Goal: Communication & Community: Answer question/provide support

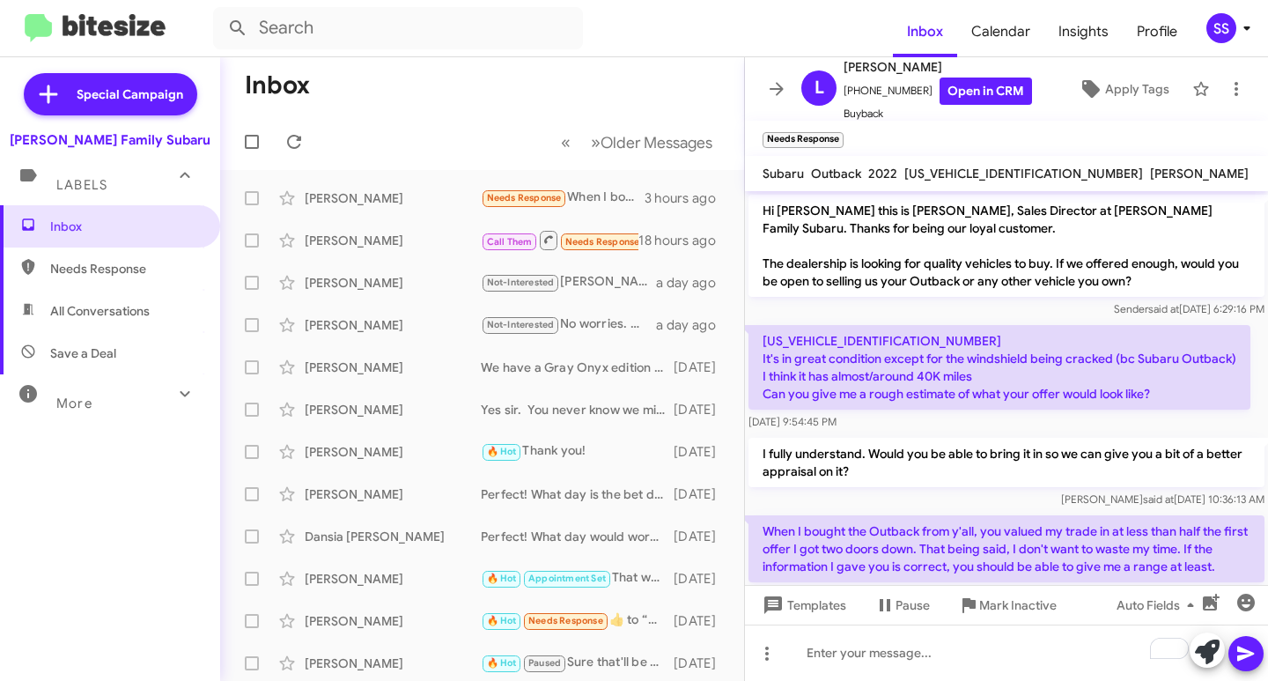
scroll to position [40, 0]
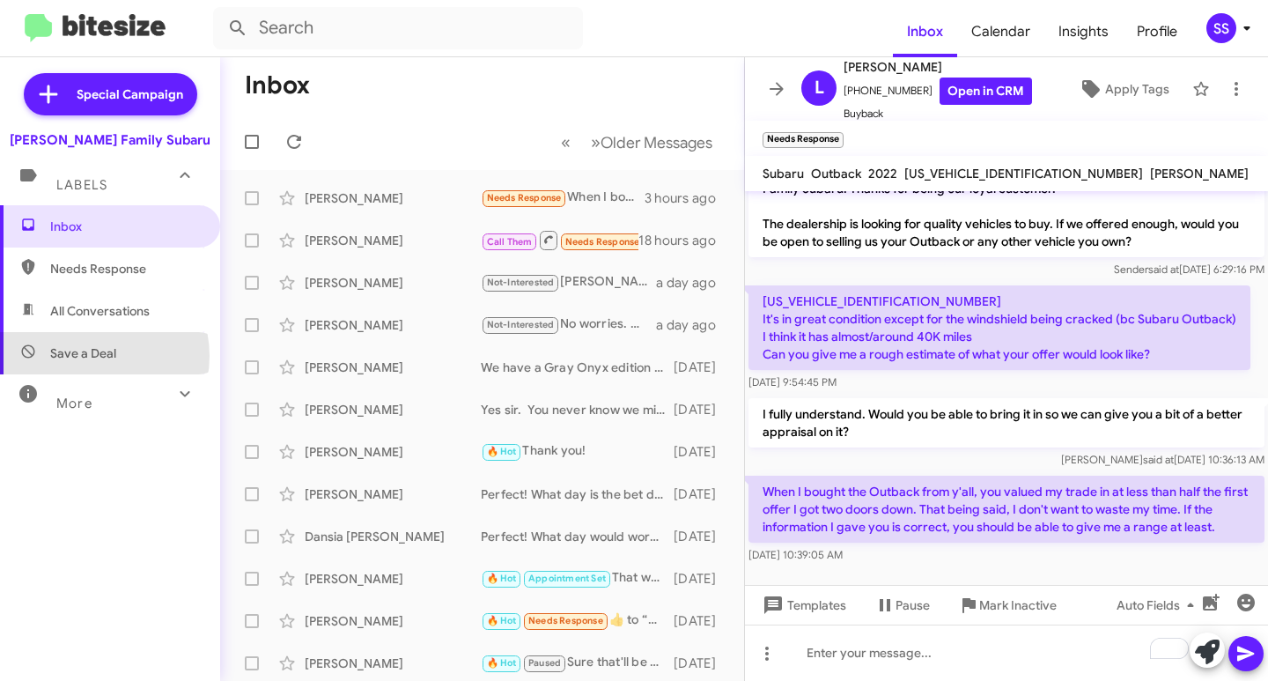
click at [93, 356] on span "Save a Deal" at bounding box center [83, 353] width 66 height 18
type input "in:not-interested"
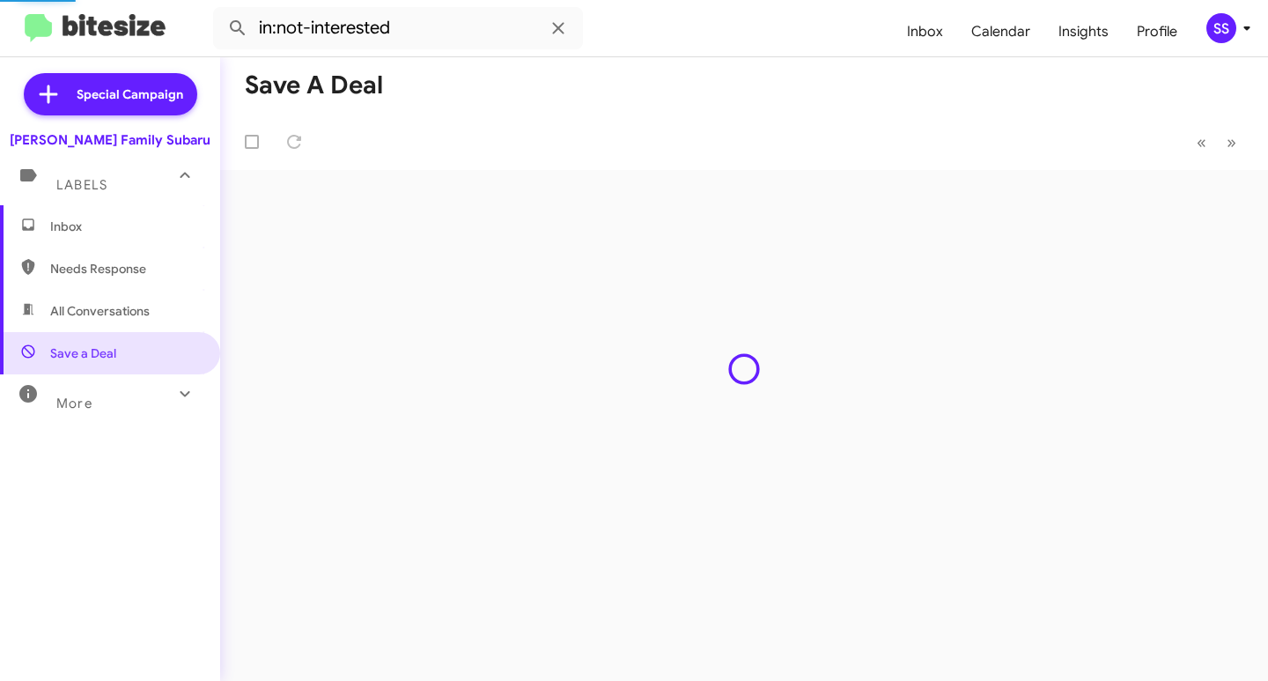
click at [133, 225] on span "Inbox" at bounding box center [125, 226] width 150 height 18
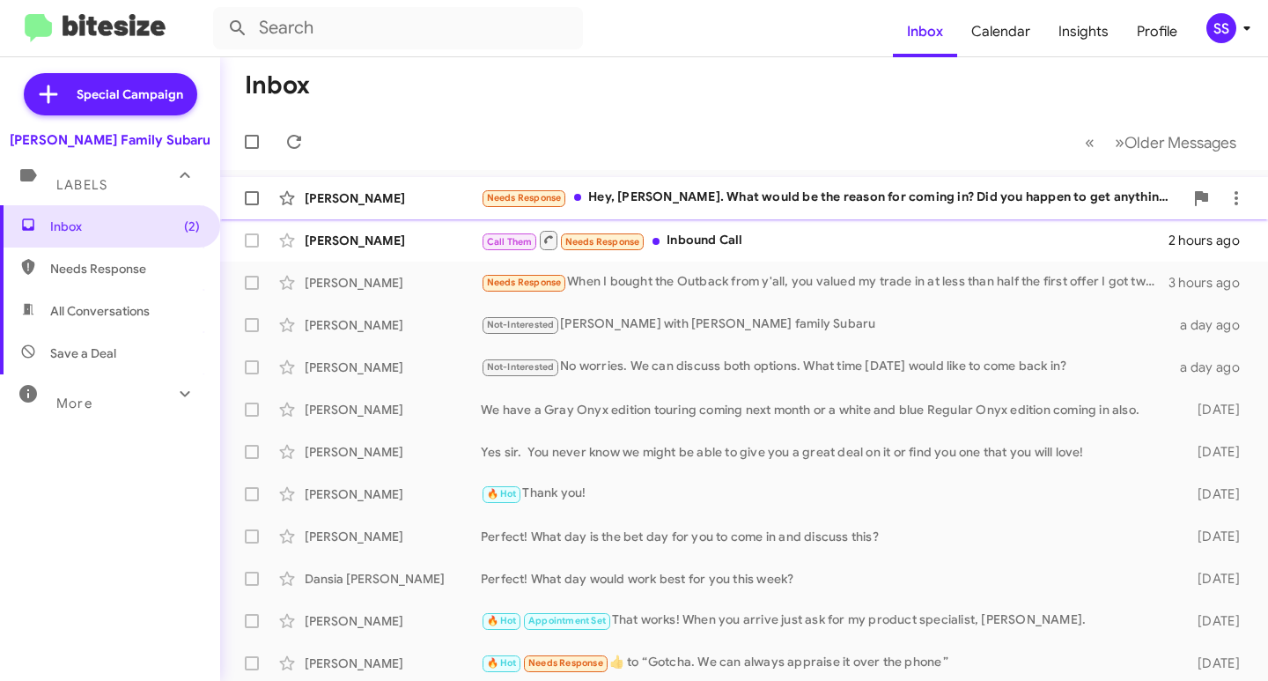
click at [678, 195] on div "Needs Response Hey, [PERSON_NAME]. What would be the reason for coming in? Did …" at bounding box center [832, 198] width 703 height 20
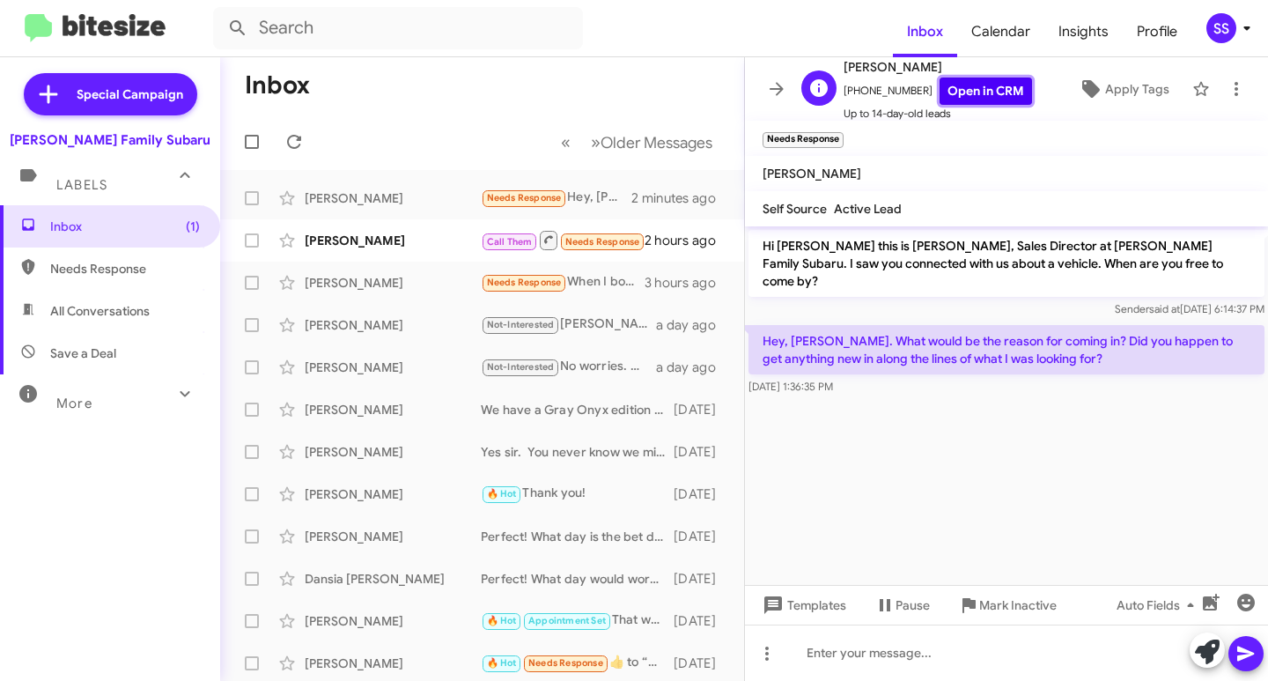
click at [978, 93] on link "Open in CRM" at bounding box center [986, 90] width 92 height 27
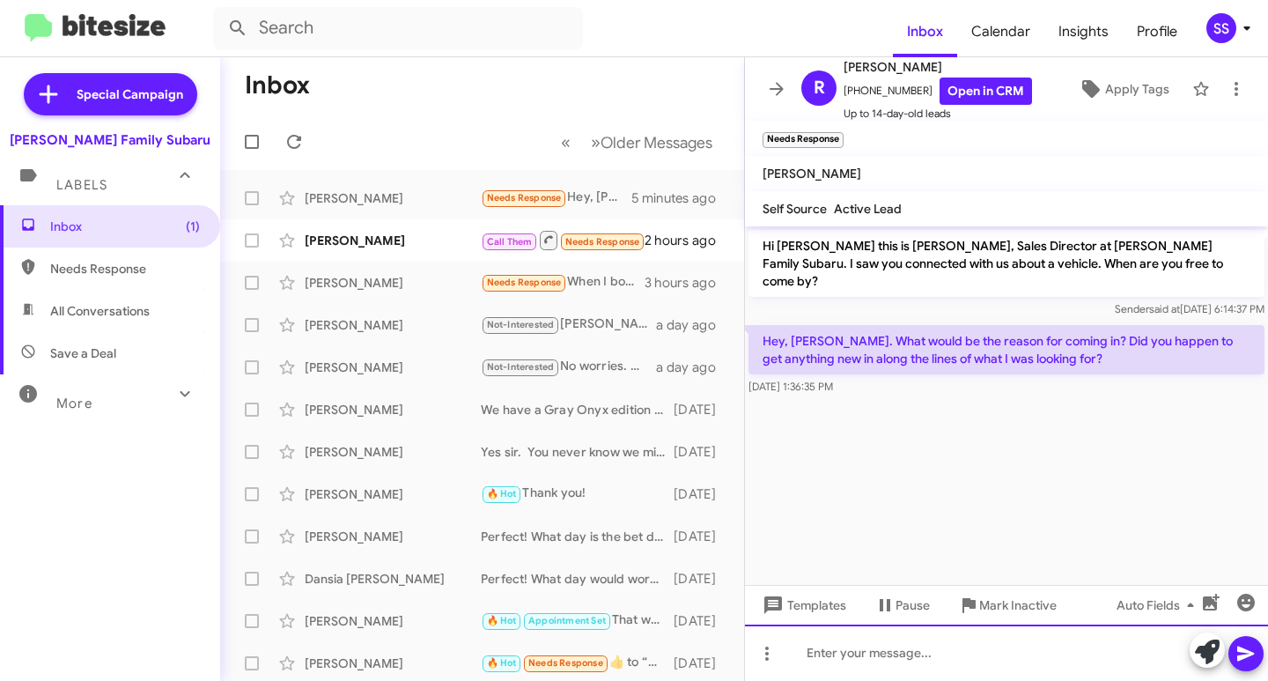
click at [895, 662] on div at bounding box center [1006, 652] width 523 height 56
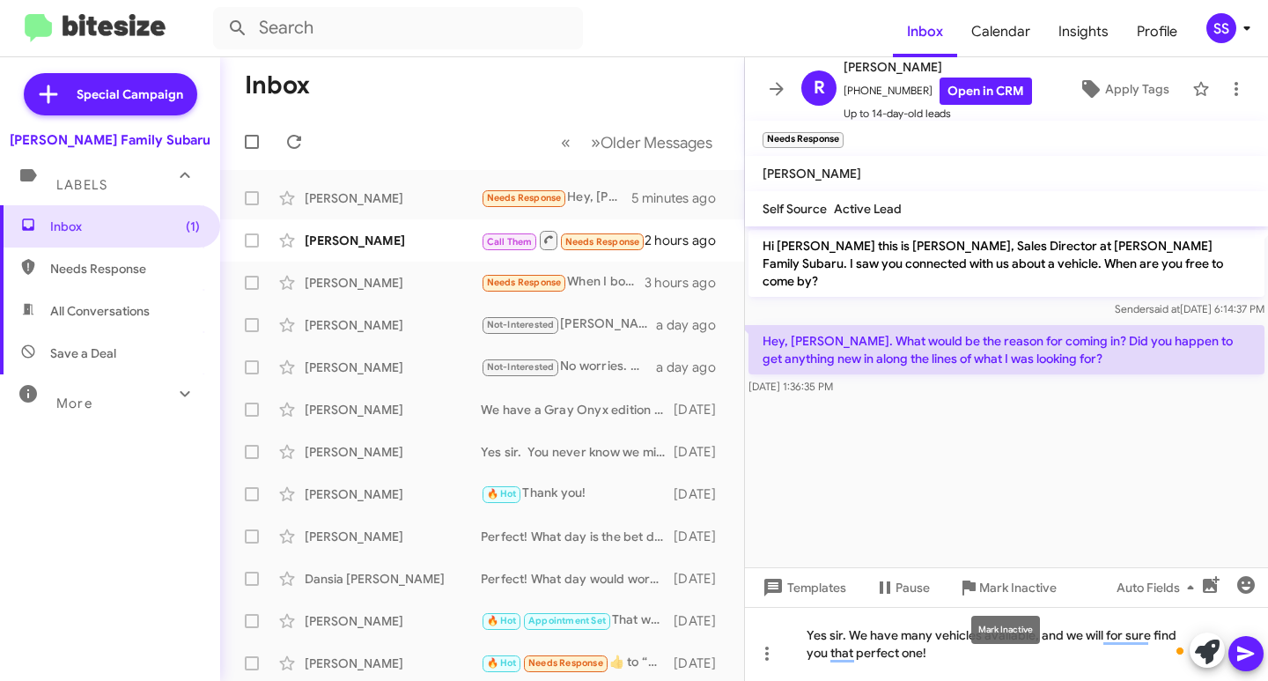
click at [980, 650] on mat-tooltip-component "Mark Inactive" at bounding box center [1005, 629] width 93 height 53
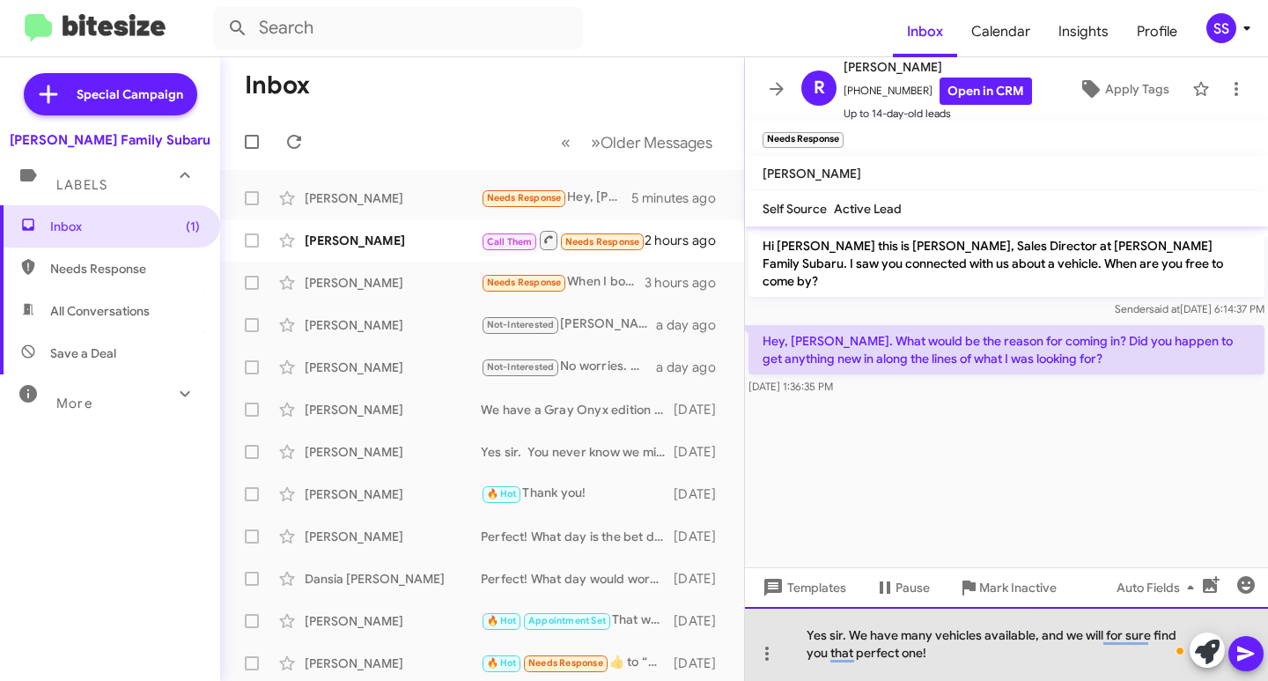
click at [928, 654] on div "Yes sir. We have many vehicles available, and we will for sure find you that pe…" at bounding box center [1006, 644] width 523 height 74
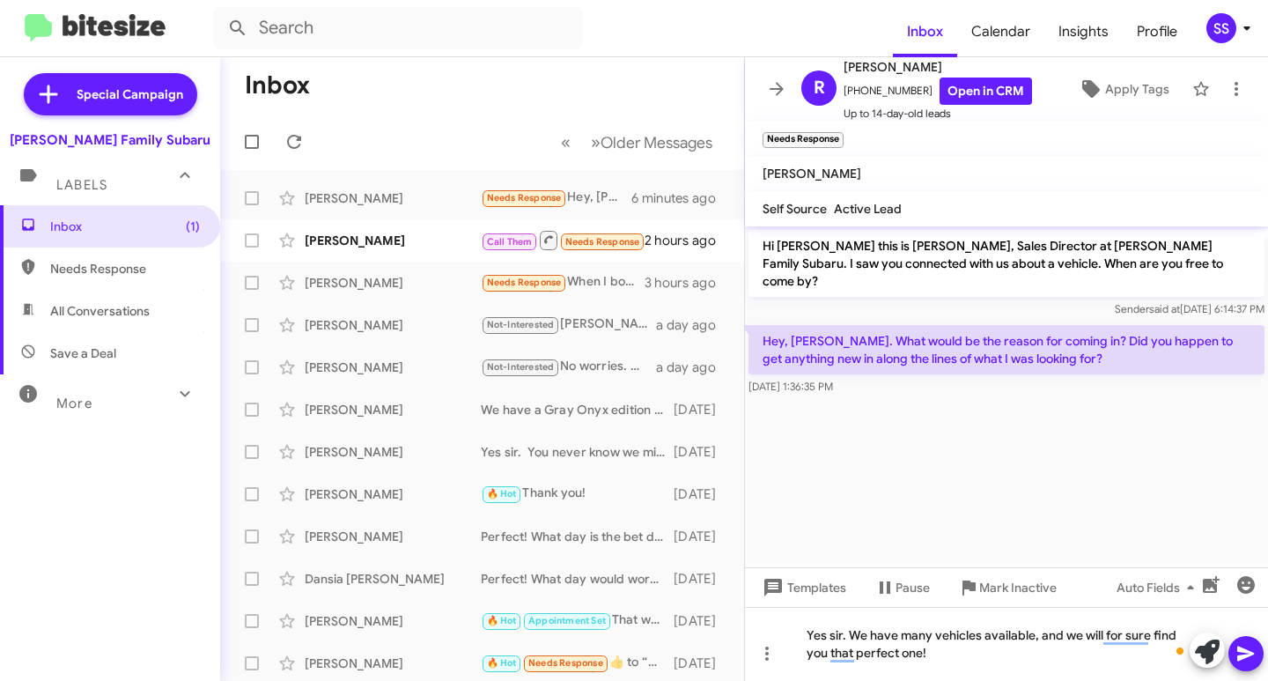
click at [1242, 650] on icon at bounding box center [1245, 653] width 17 height 15
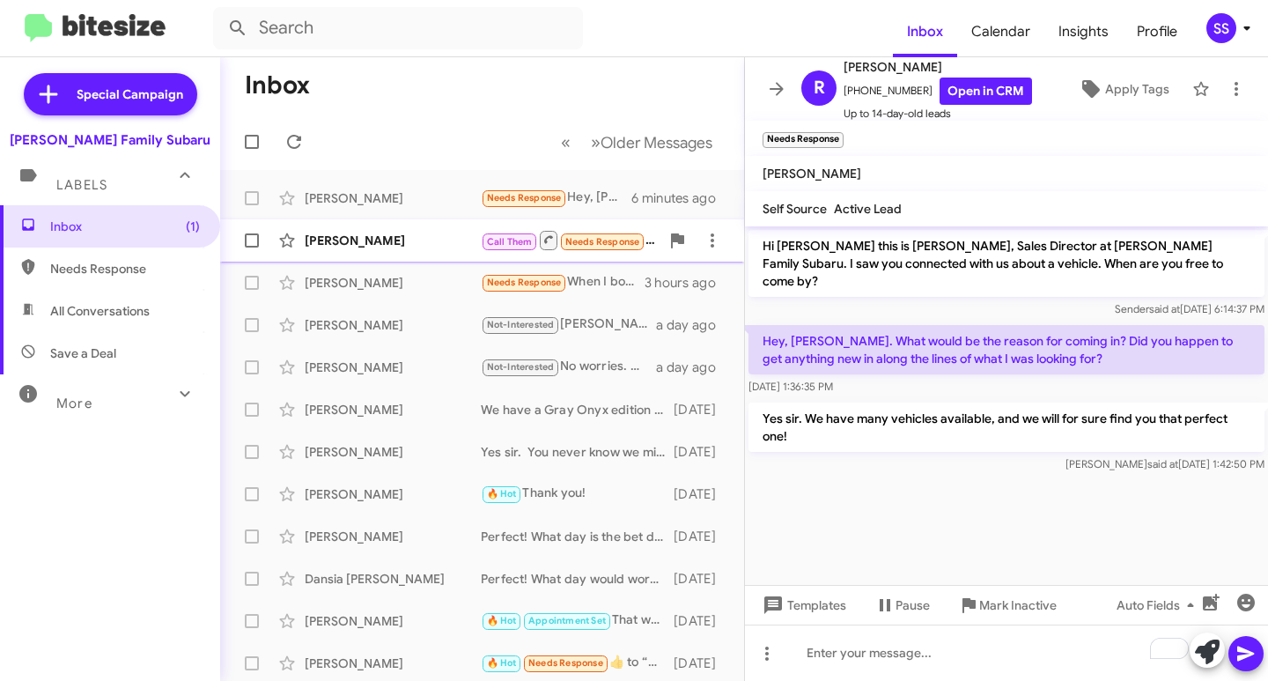
click at [321, 242] on div "[PERSON_NAME]" at bounding box center [393, 241] width 176 height 18
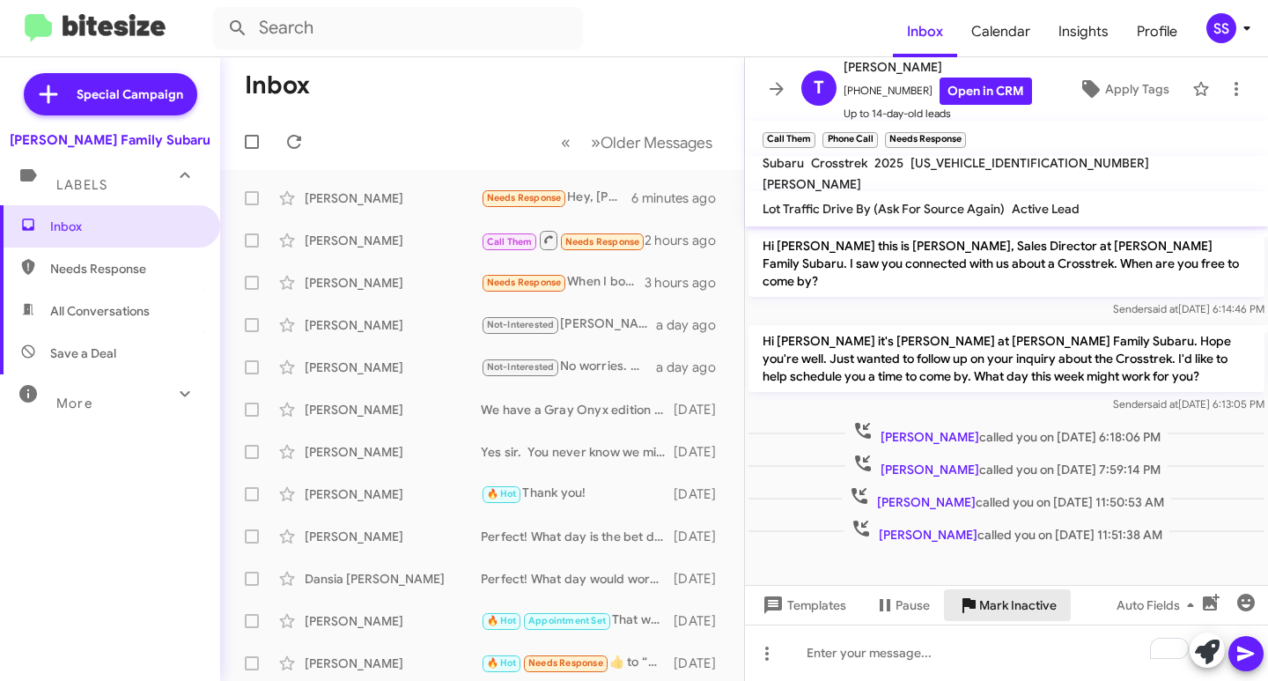
click at [1006, 601] on span "Mark Inactive" at bounding box center [1017, 605] width 77 height 32
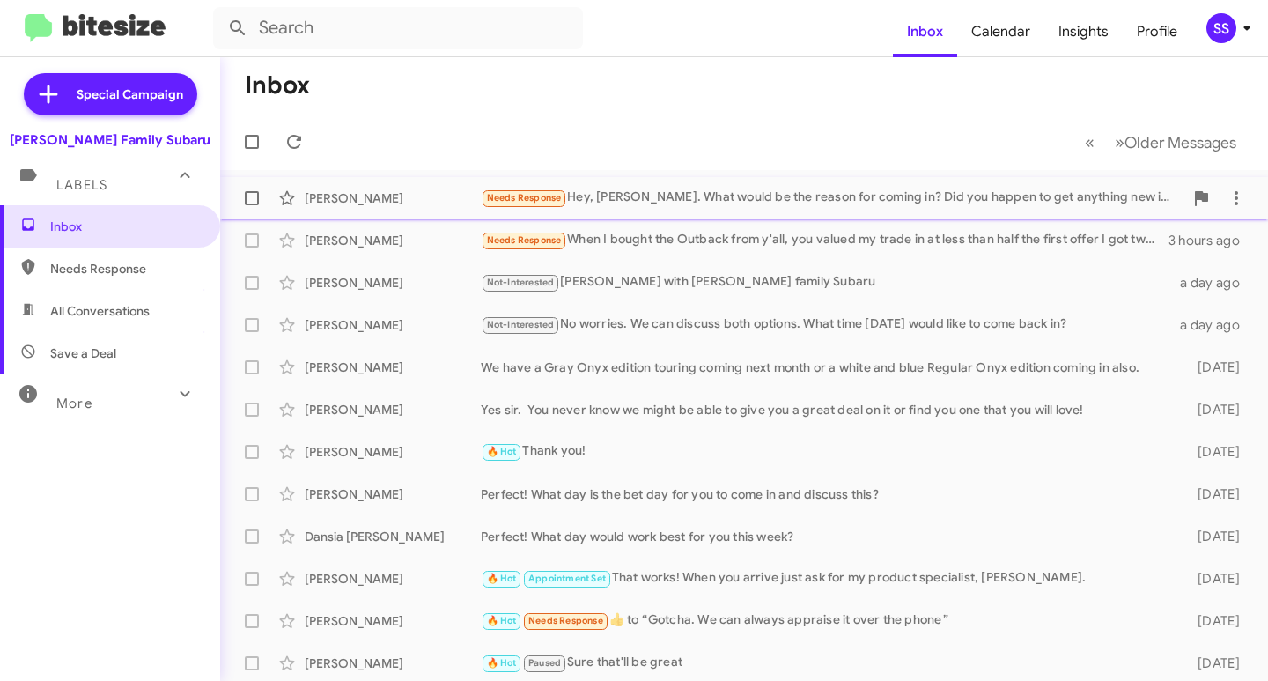
click at [390, 214] on div "[PERSON_NAME] Needs Response Hey, [PERSON_NAME]. What would be the reason for c…" at bounding box center [744, 198] width 1020 height 35
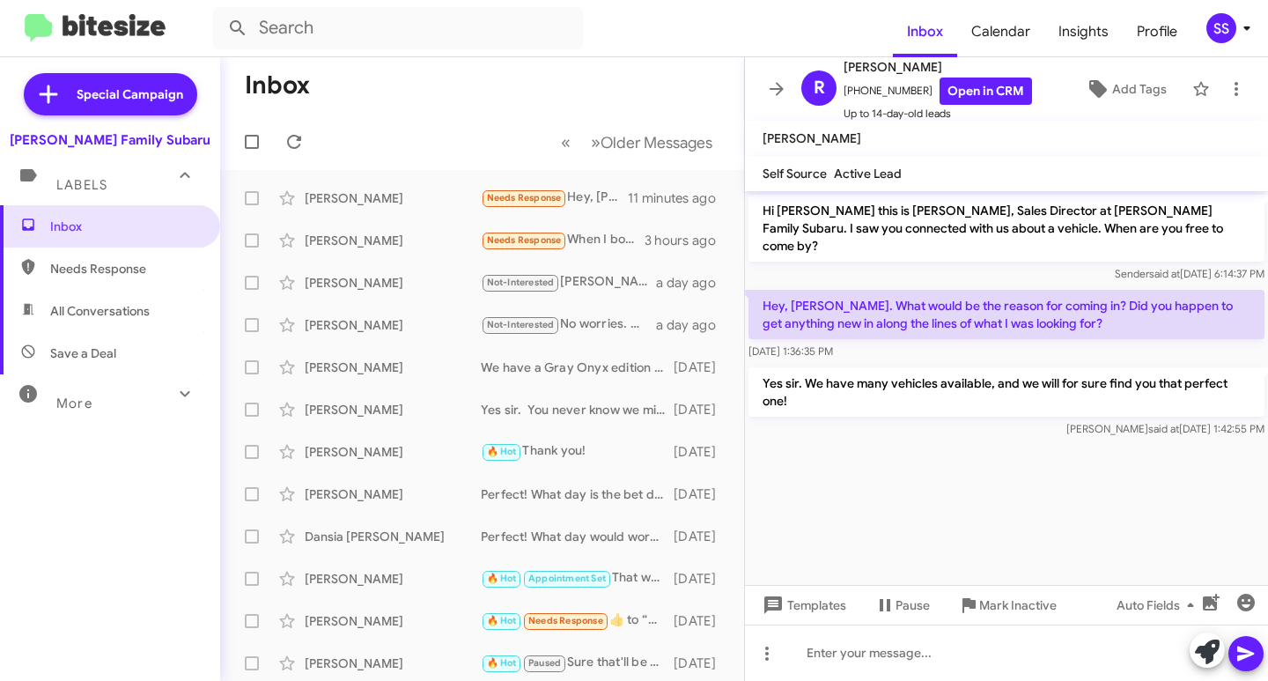
click at [113, 349] on span "Save a Deal" at bounding box center [83, 353] width 66 height 18
type input "in:not-interested"
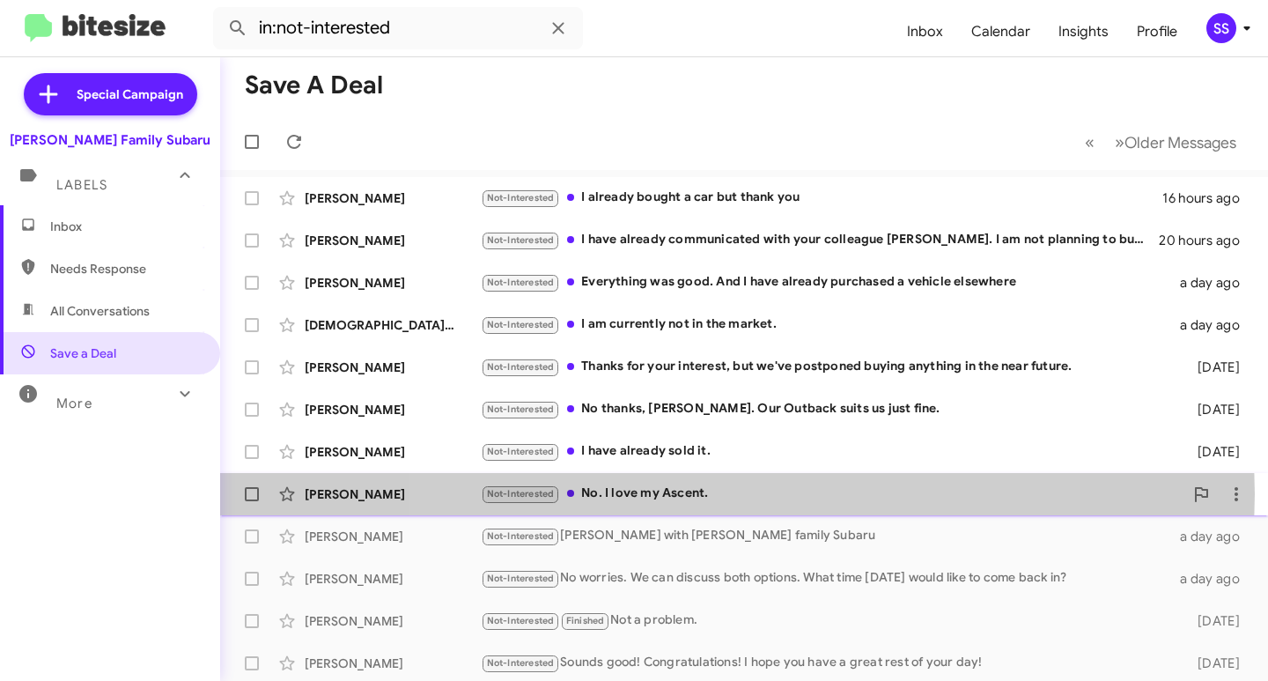
click at [719, 494] on div "Not-Interested No. I love my Ascent." at bounding box center [832, 493] width 703 height 20
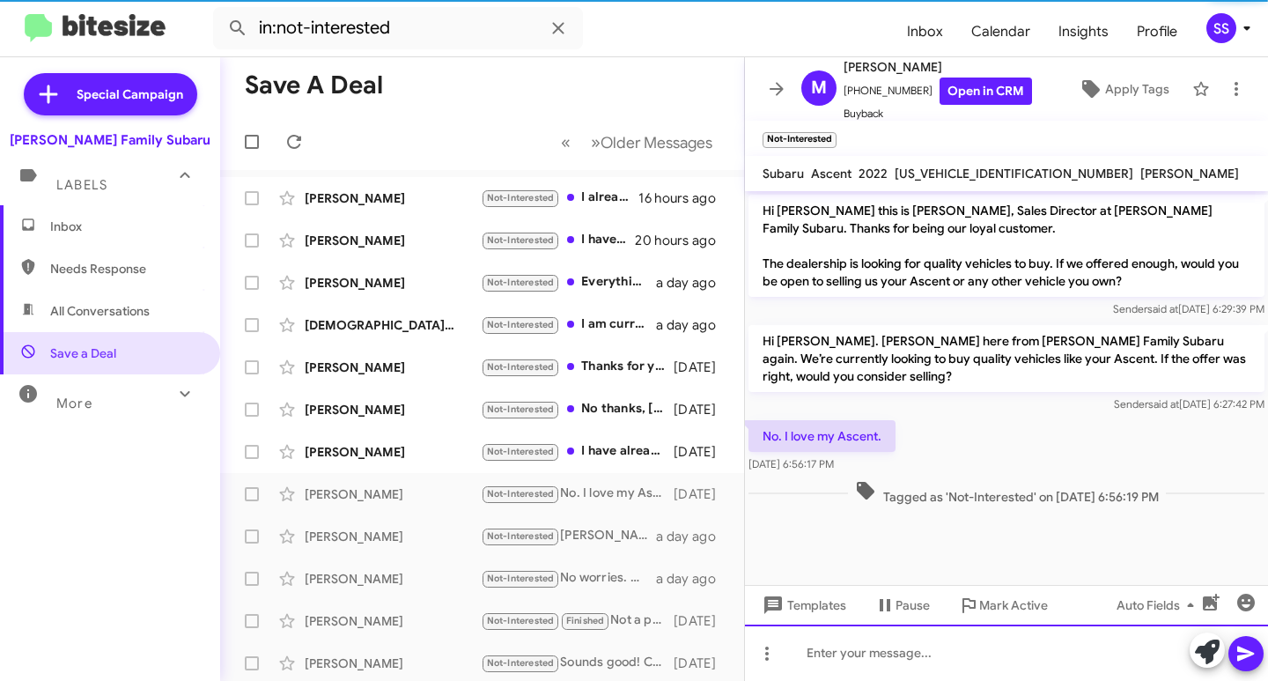
click at [934, 649] on div at bounding box center [1006, 652] width 523 height 56
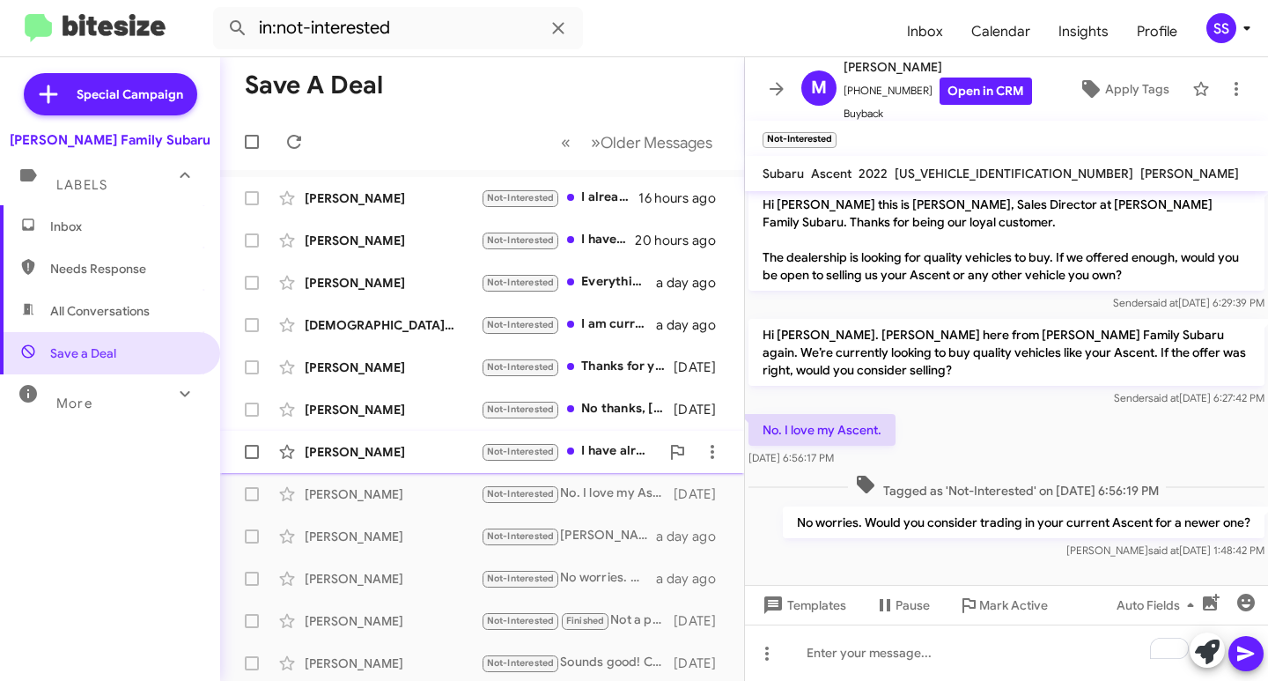
click at [431, 441] on div "[PERSON_NAME] Not-Interested I have already sold it. [DATE]" at bounding box center [482, 451] width 496 height 35
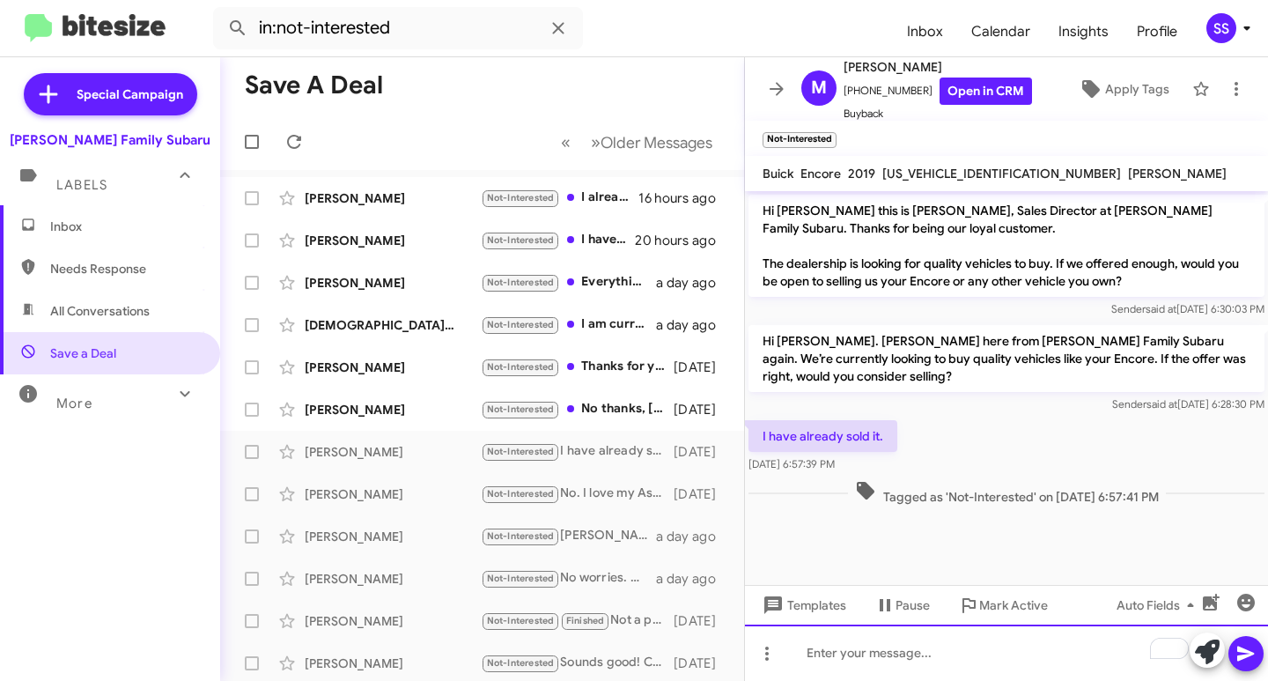
click at [902, 674] on div "To enrich screen reader interactions, please activate Accessibility in Grammarl…" at bounding box center [1006, 652] width 523 height 56
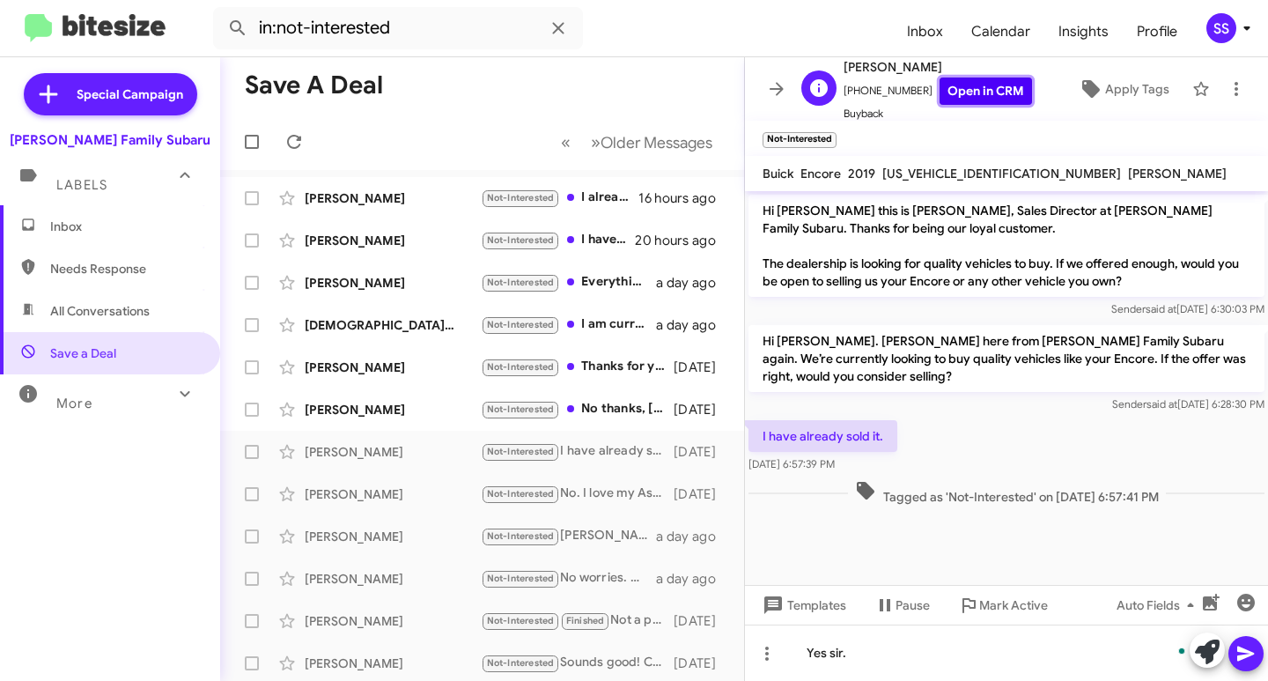
click at [988, 97] on link "Open in CRM" at bounding box center [986, 90] width 92 height 27
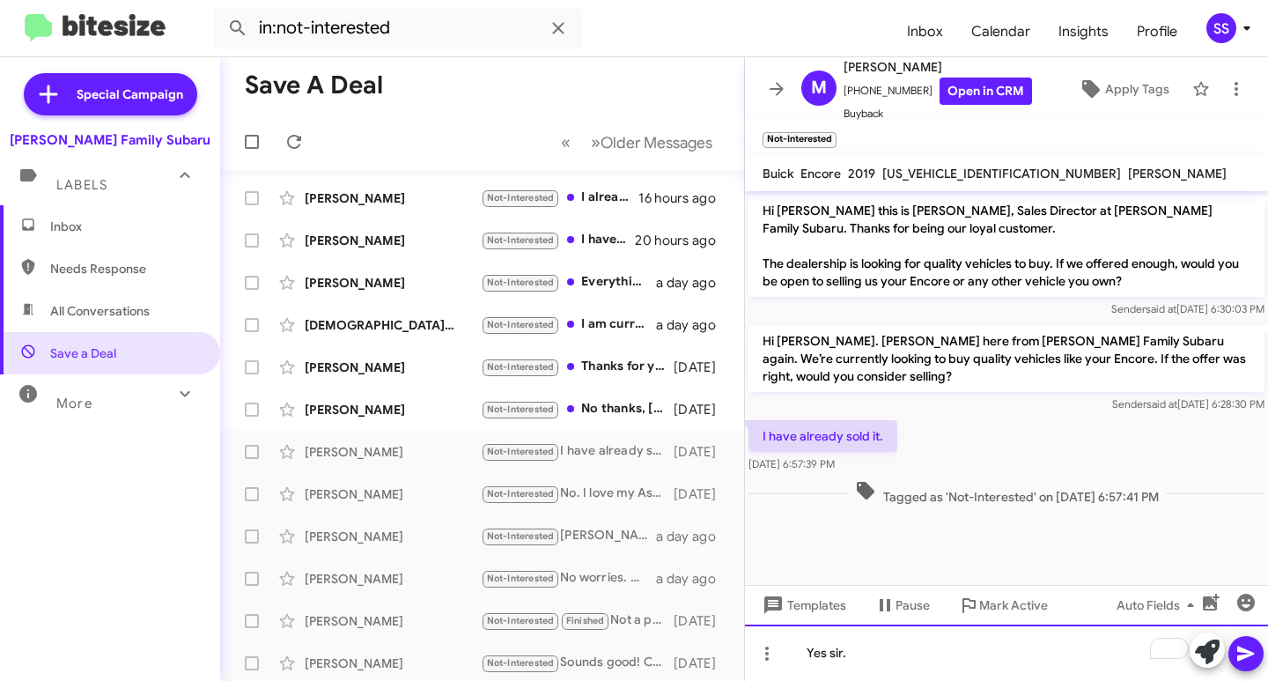
click at [933, 662] on div "Yes sir." at bounding box center [1006, 652] width 523 height 56
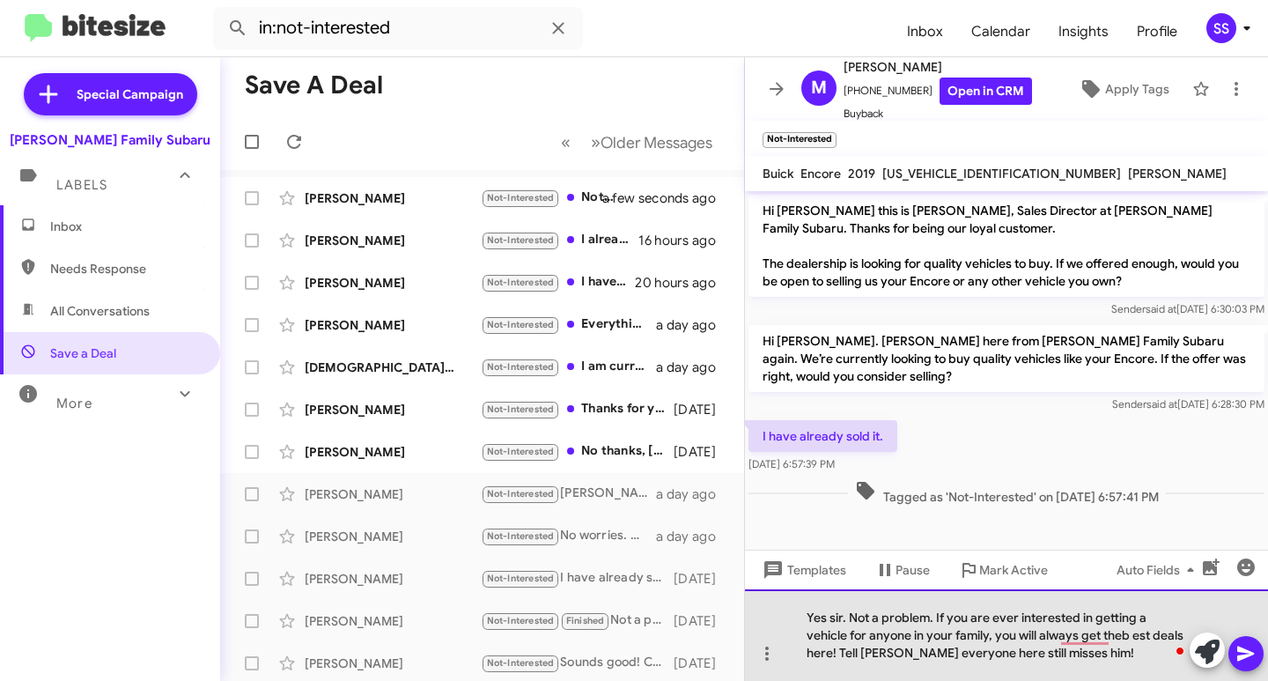
click at [1066, 652] on div "Yes sir. Not a problem. If you are ever interested in getting a vehicle for any…" at bounding box center [1006, 635] width 523 height 92
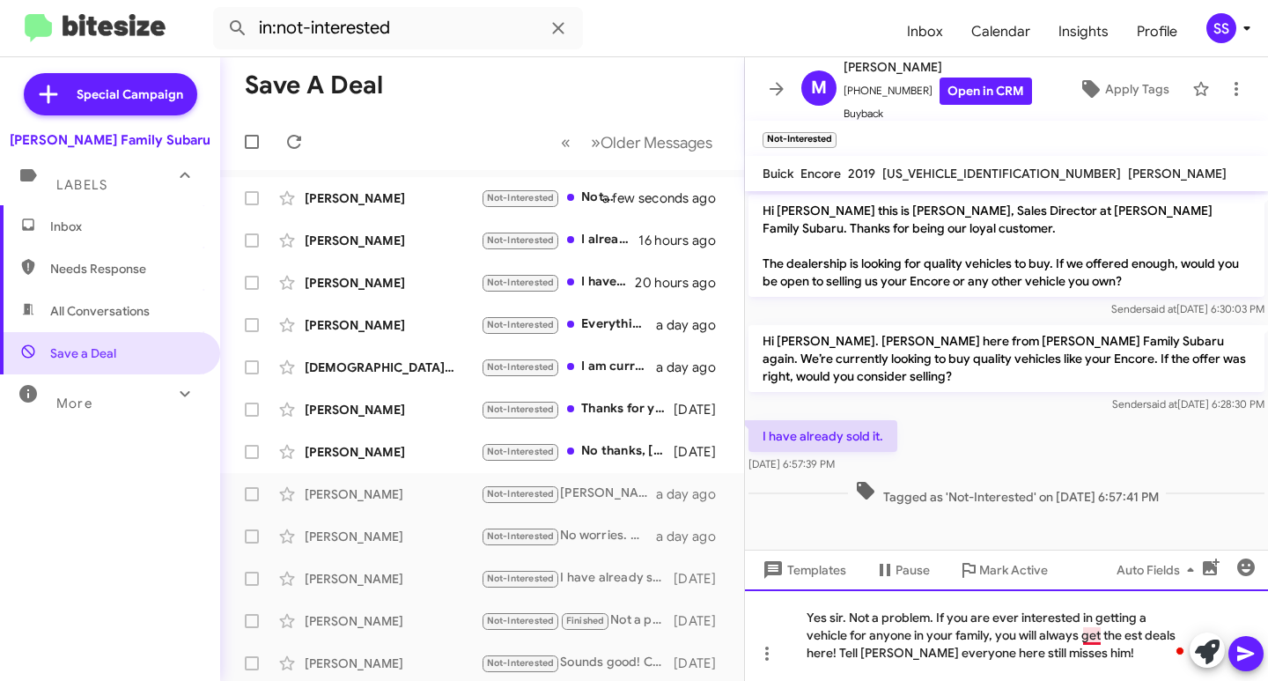
click at [1087, 635] on div "Yes sir. Not a problem. If you are ever interested in getting a vehicle for any…" at bounding box center [1006, 635] width 523 height 92
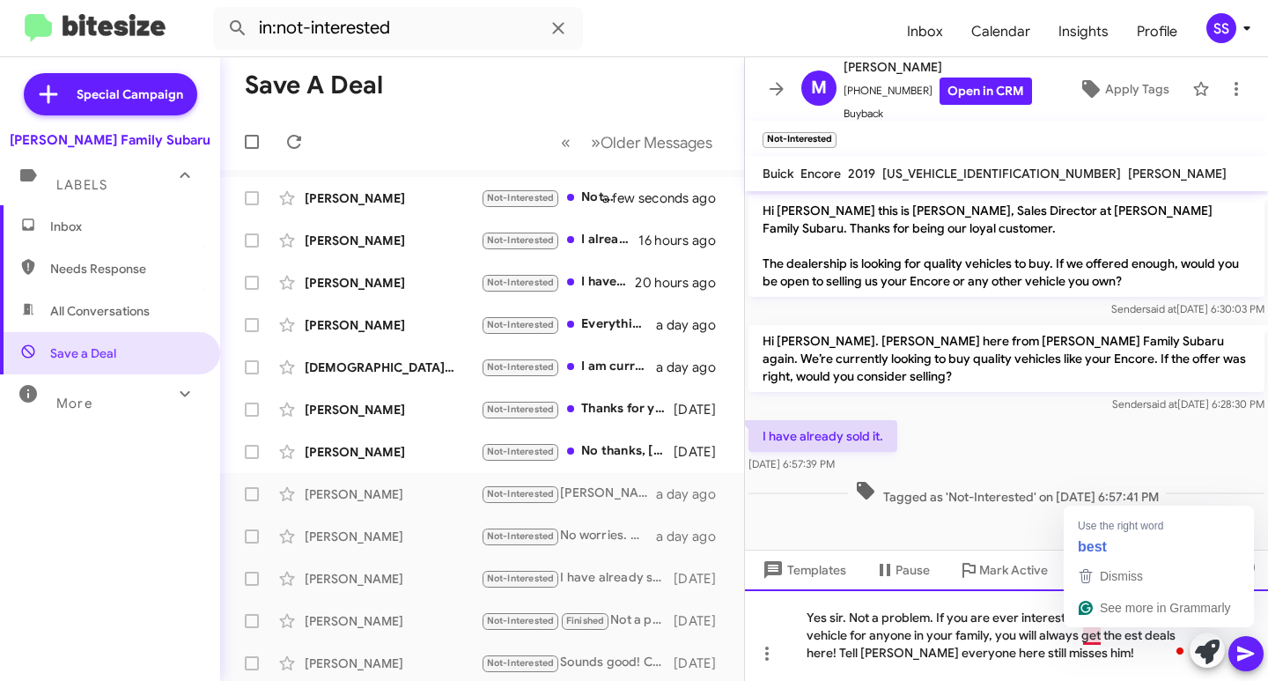
click at [1081, 635] on div "Yes sir. Not a problem. If you are ever interested in getting a vehicle for any…" at bounding box center [1006, 635] width 523 height 92
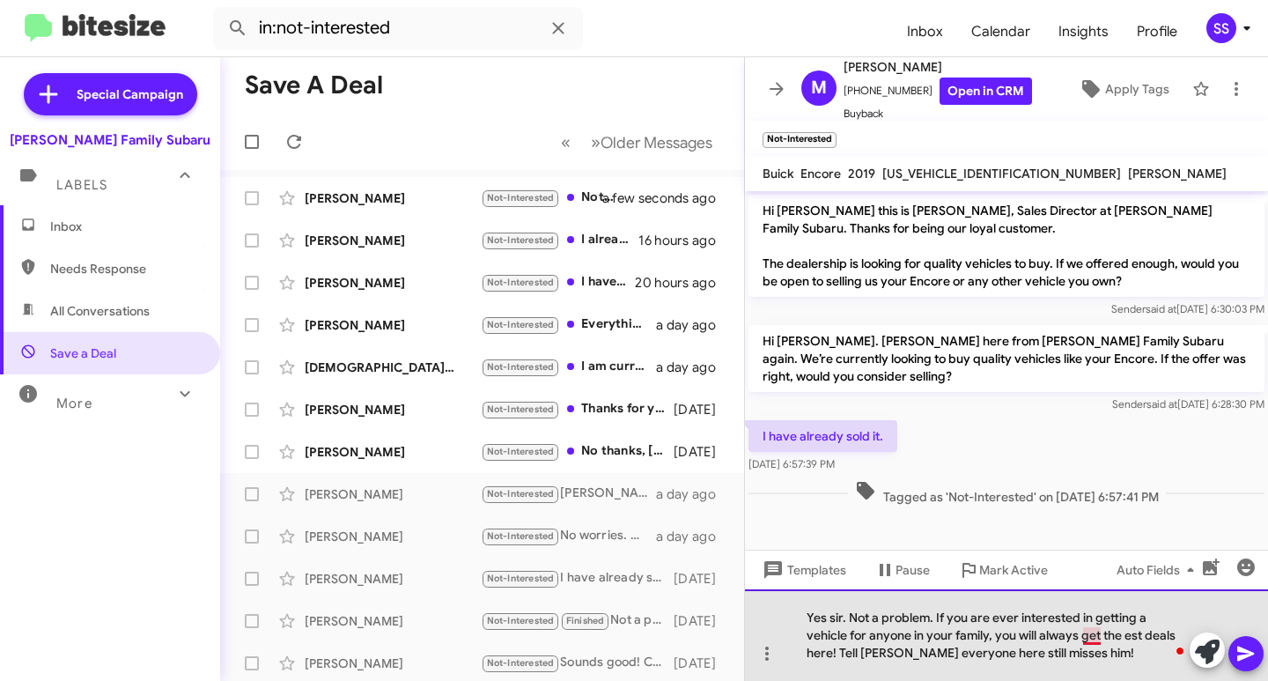
click at [1084, 643] on div "Yes sir. Not a problem. If you are ever interested in getting a vehicle for any…" at bounding box center [1006, 635] width 523 height 92
click at [1095, 661] on div "Yes sir. Not a problem. If you are ever interested in getting a vehicle for any…" at bounding box center [1006, 635] width 523 height 92
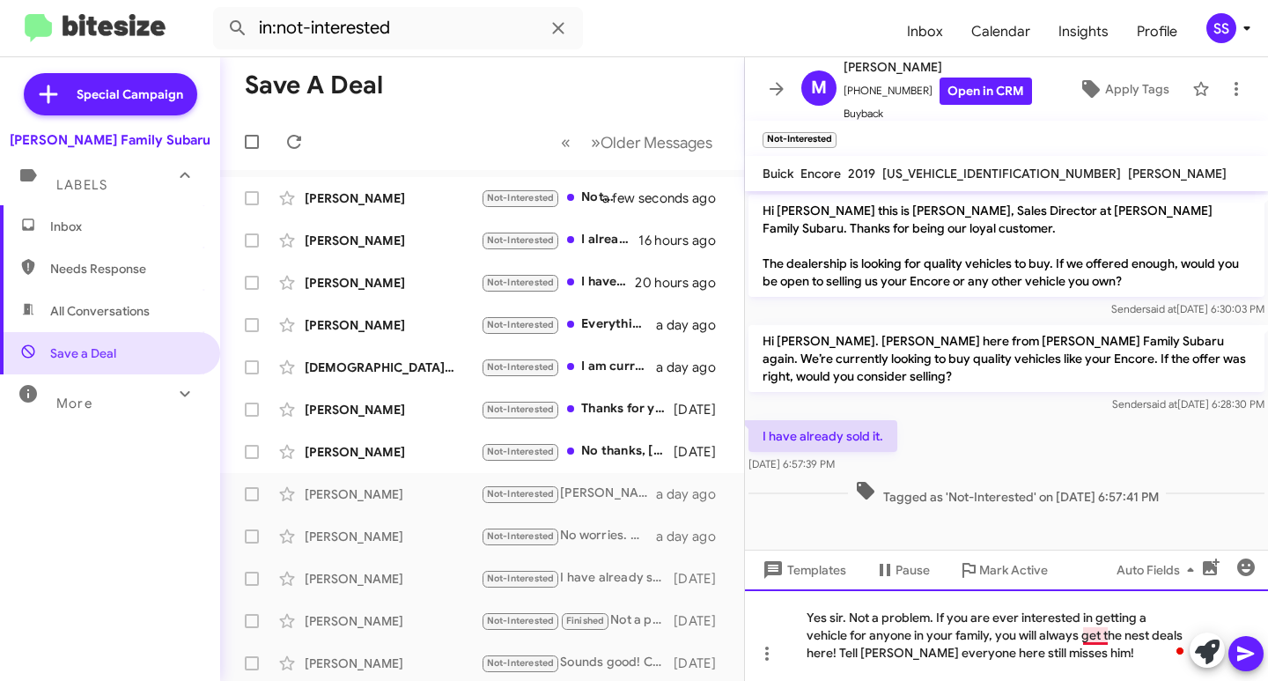
click at [1087, 640] on div "Yes sir. Not a problem. If you are ever interested in getting a vehicle for any…" at bounding box center [1006, 635] width 523 height 92
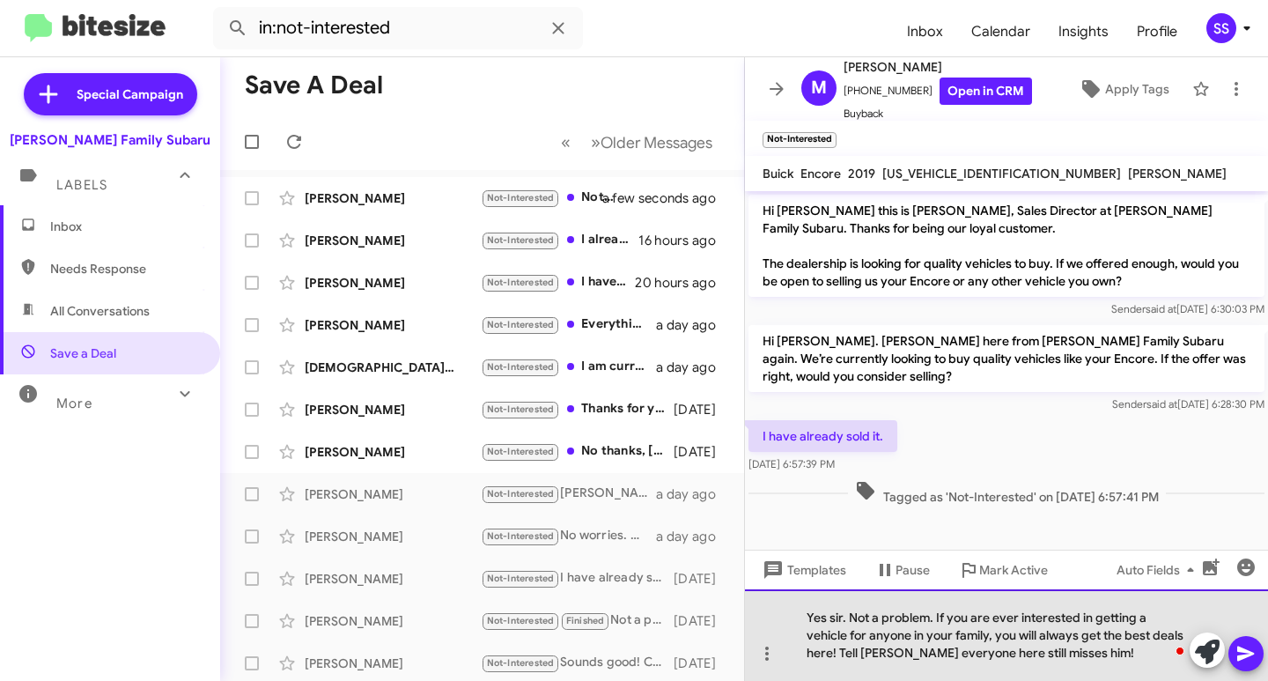
click at [1094, 660] on div "Yes sir. Not a problem. If you are ever interested in getting a vehicle for any…" at bounding box center [1006, 635] width 523 height 92
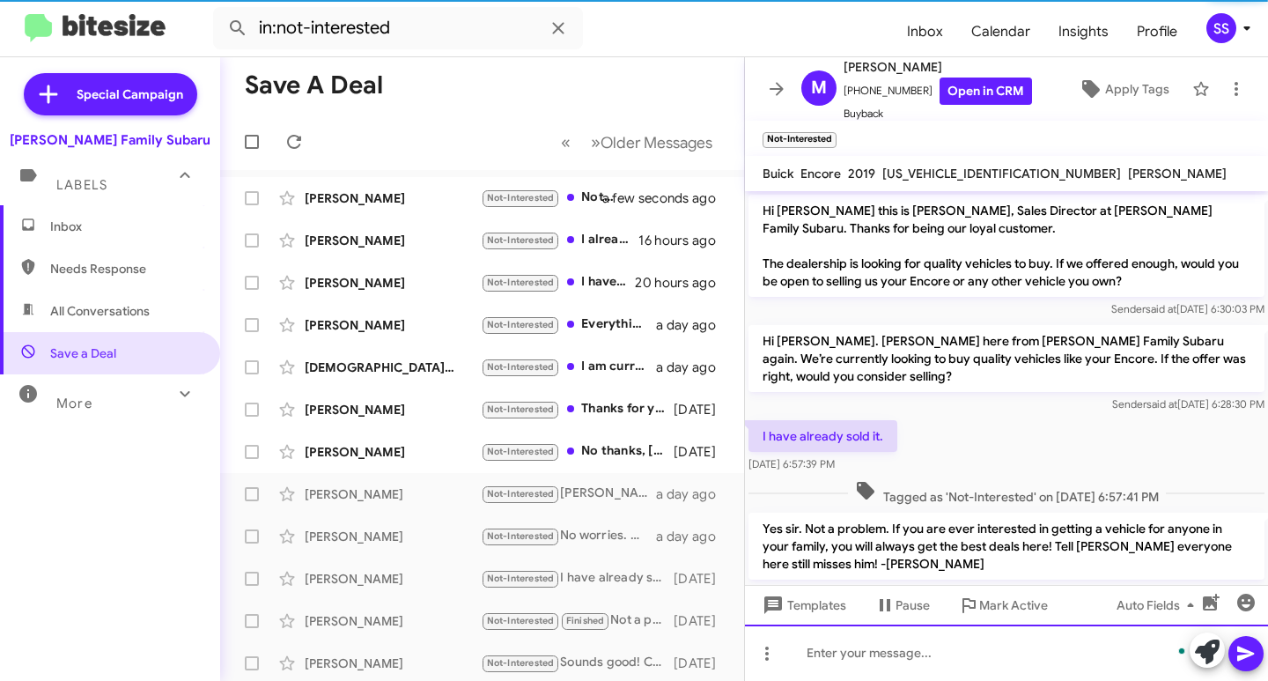
scroll to position [41, 0]
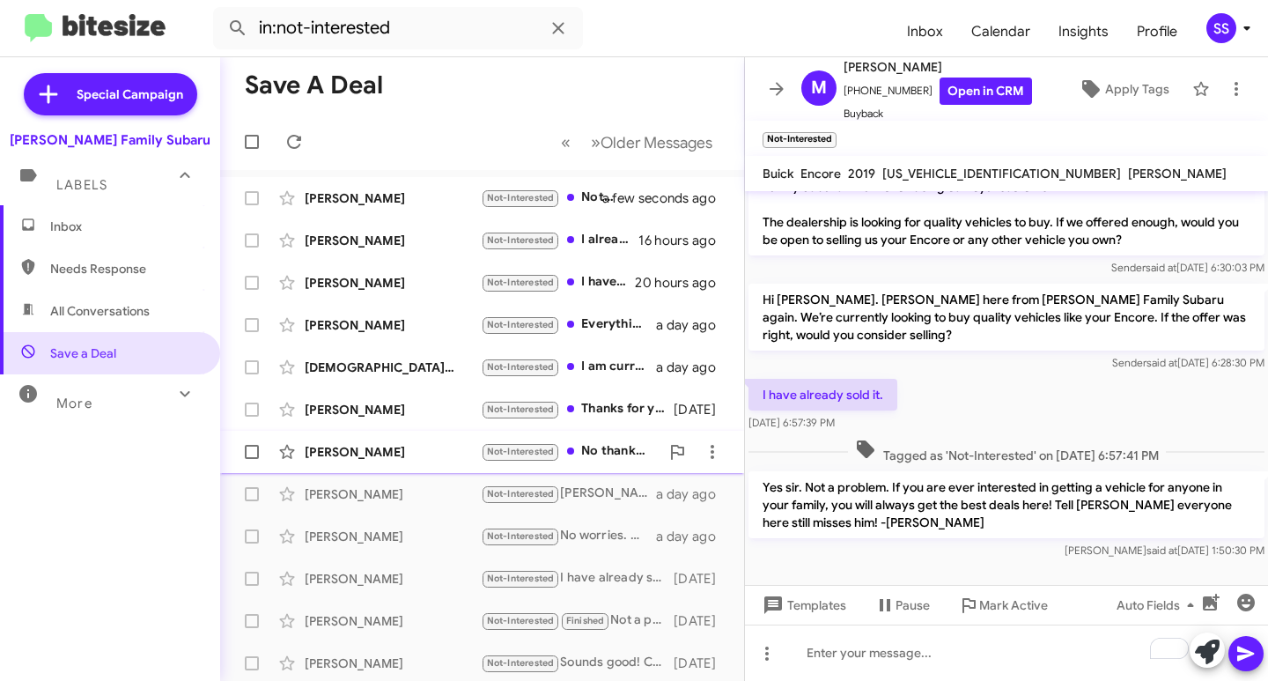
click at [355, 446] on div "[PERSON_NAME]" at bounding box center [393, 452] width 176 height 18
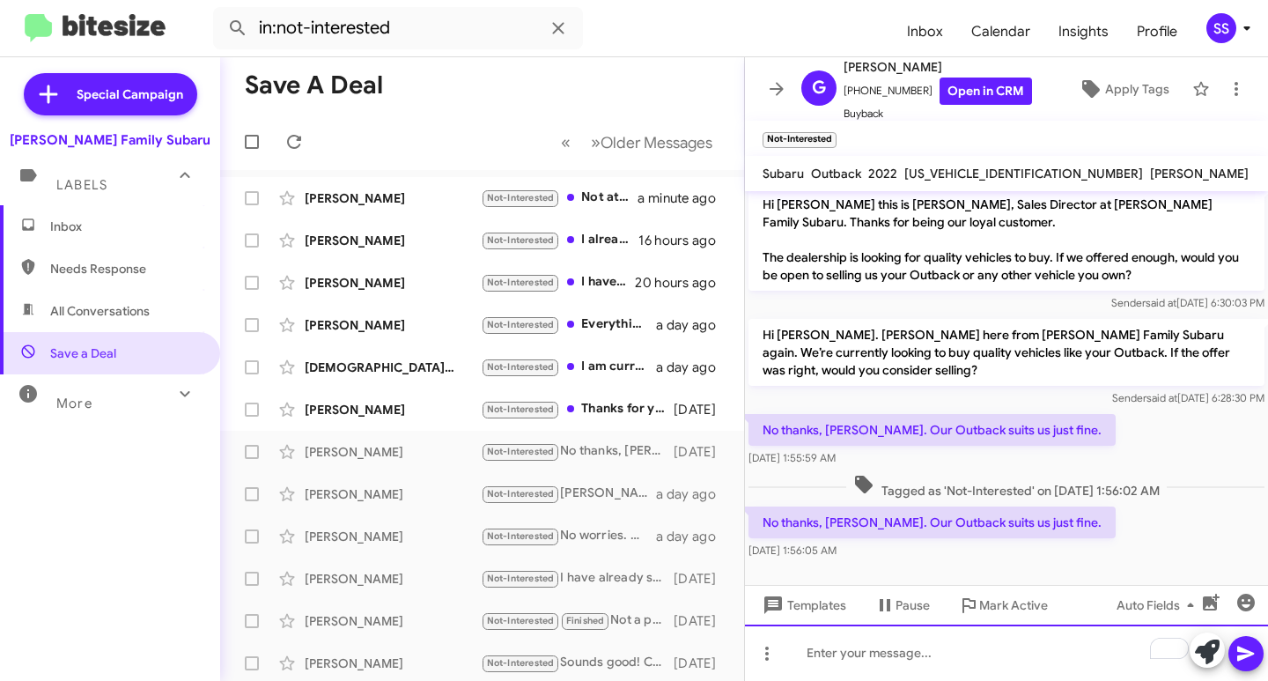
click at [897, 653] on div "To enrich screen reader interactions, please activate Accessibility in Grammarl…" at bounding box center [1006, 652] width 523 height 56
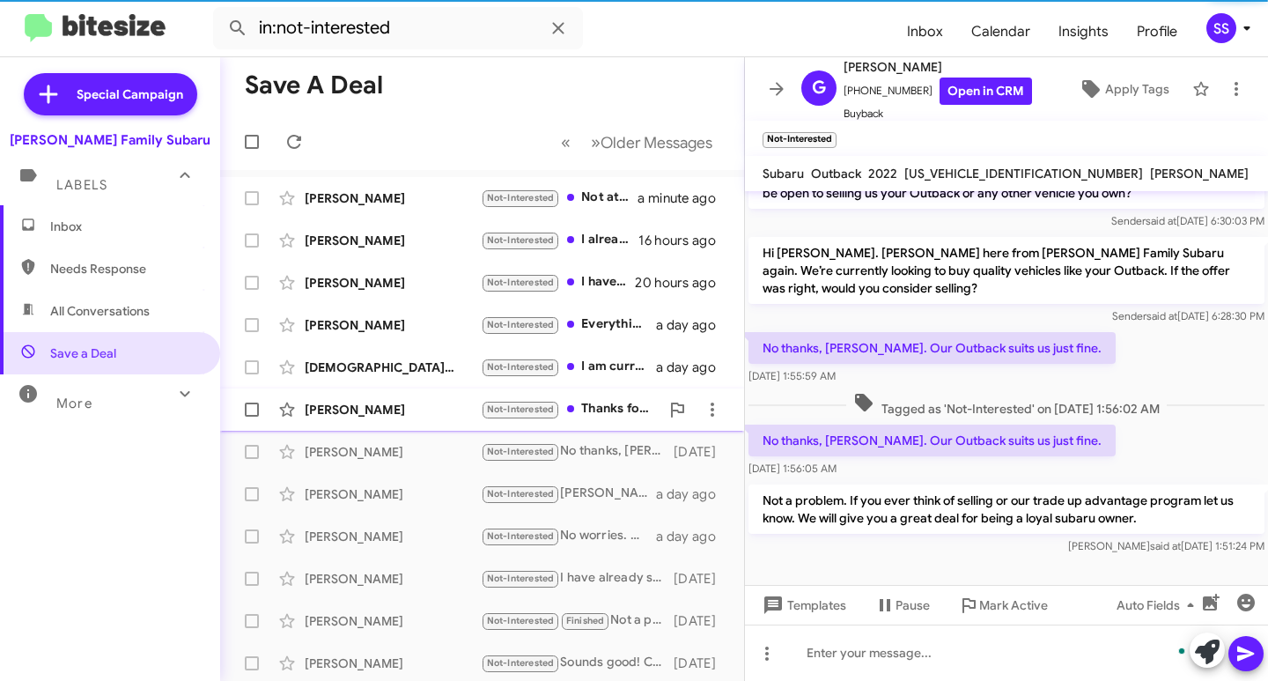
click at [351, 407] on div "[PERSON_NAME]" at bounding box center [393, 410] width 176 height 18
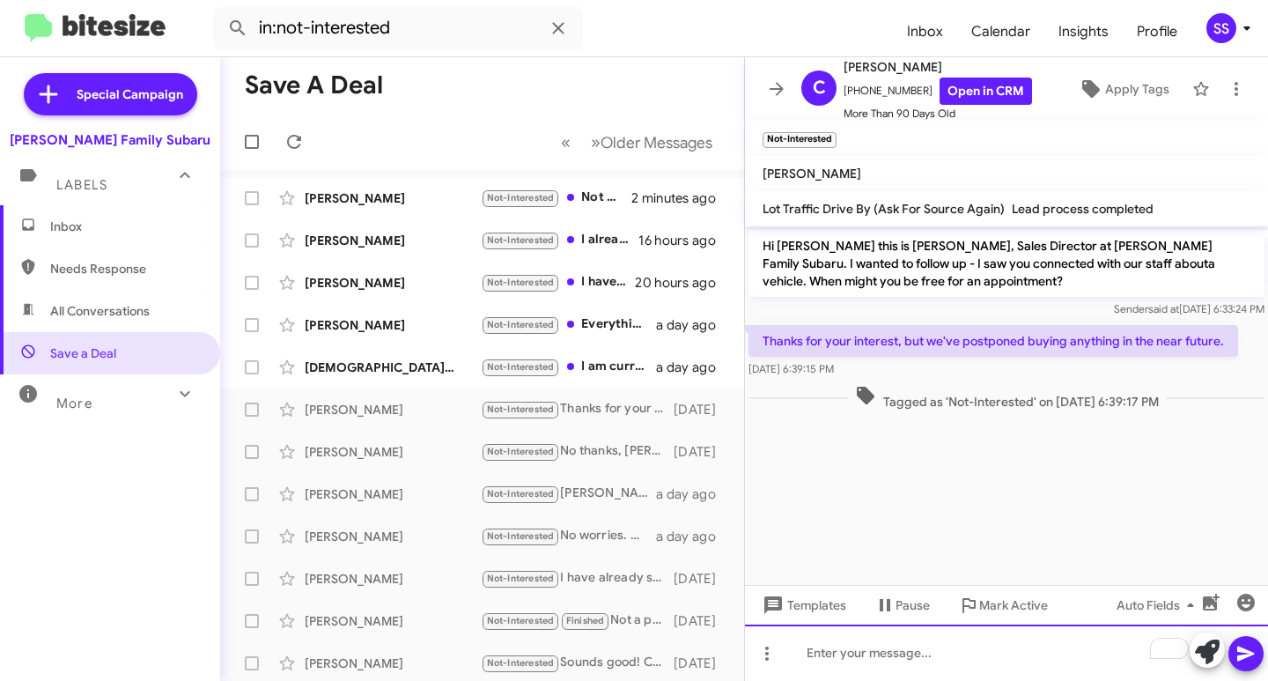
click at [926, 666] on div "To enrich screen reader interactions, please activate Accessibility in Grammarl…" at bounding box center [1006, 652] width 523 height 56
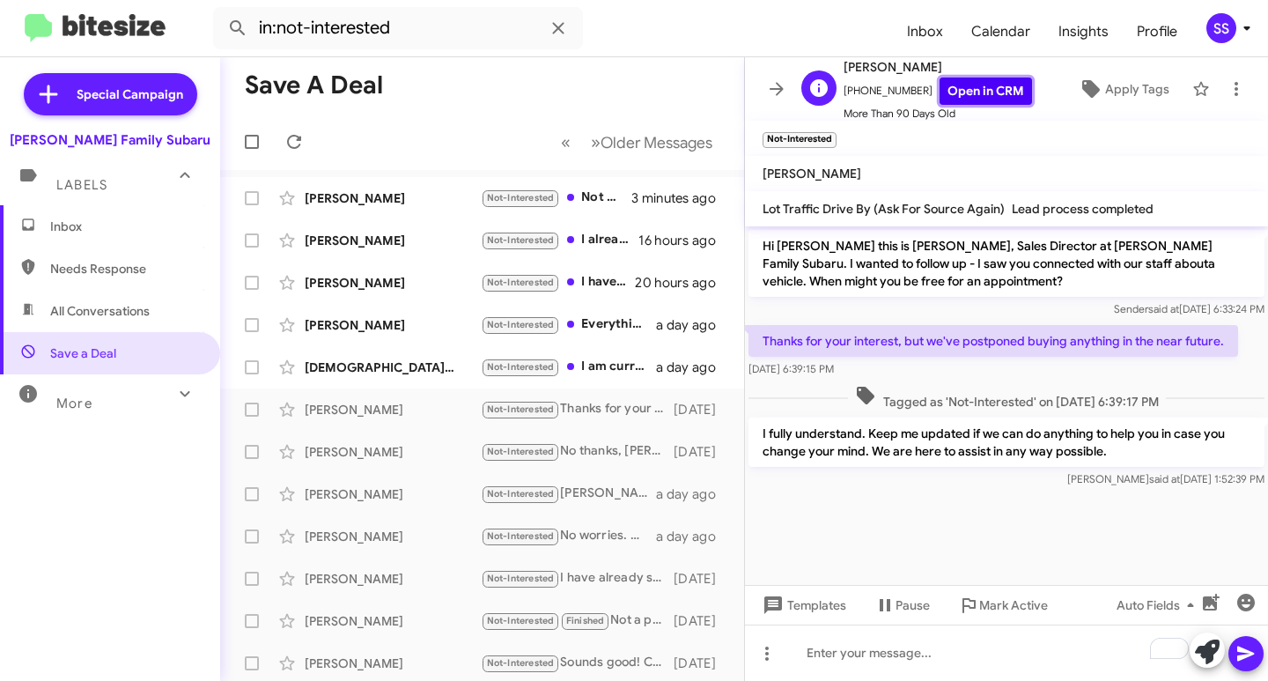
click at [991, 92] on link "Open in CRM" at bounding box center [986, 90] width 92 height 27
click at [889, 605] on icon at bounding box center [885, 605] width 11 height 12
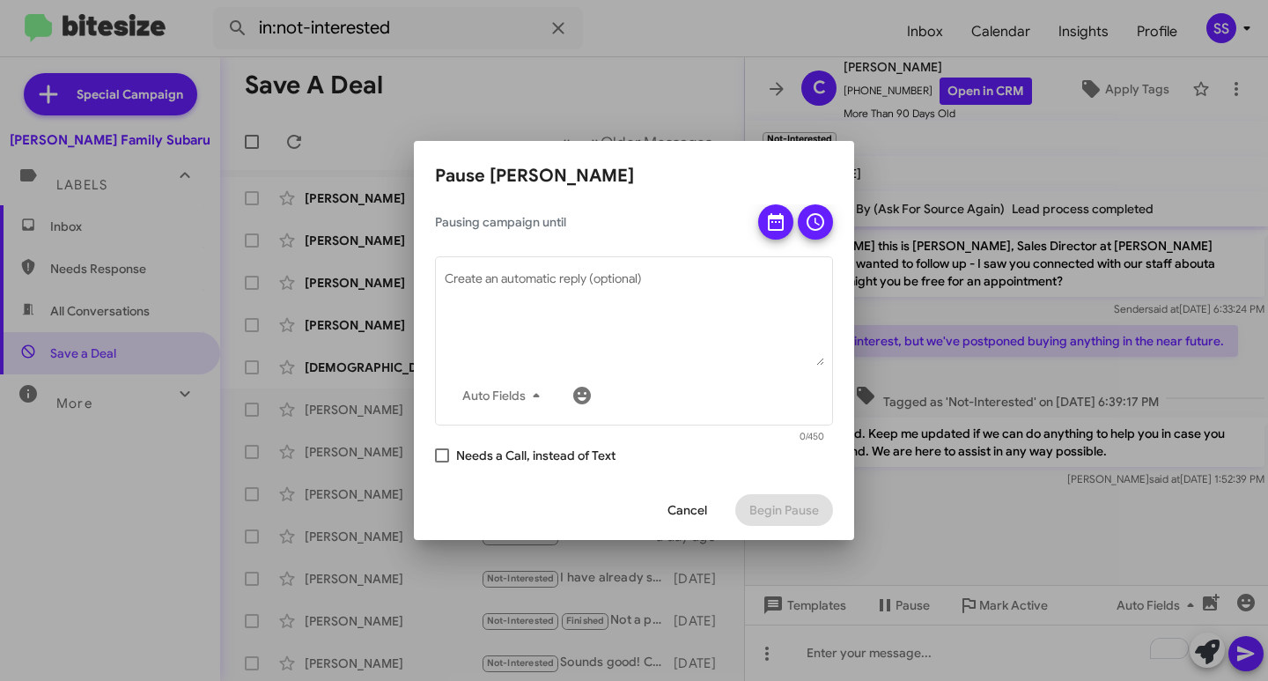
click at [758, 227] on div at bounding box center [795, 221] width 75 height 35
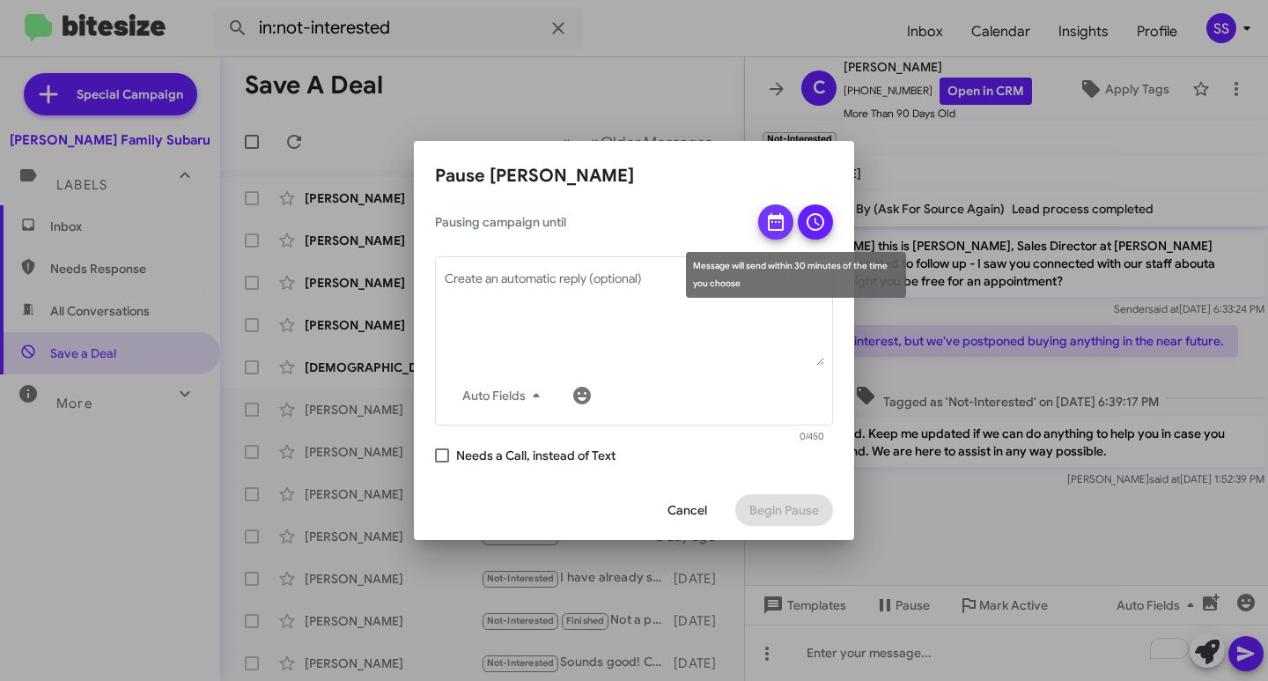
click at [764, 225] on button at bounding box center [775, 221] width 35 height 35
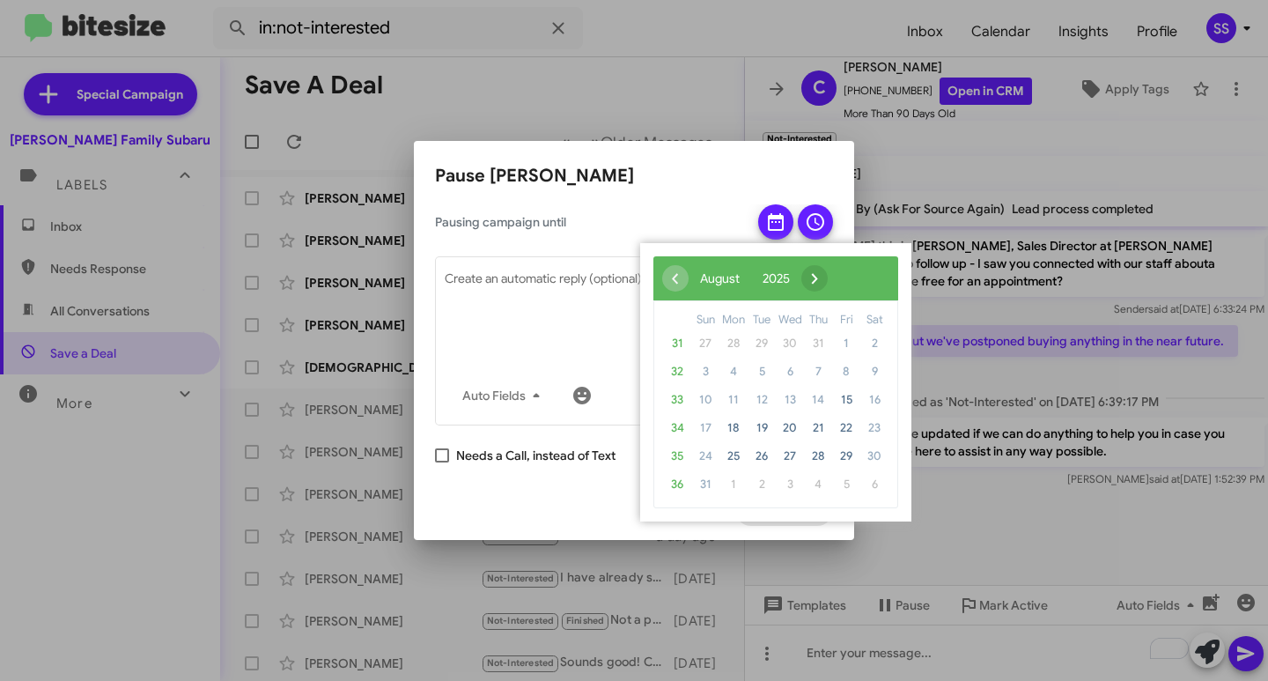
click at [828, 291] on span "›" at bounding box center [814, 278] width 26 height 26
click at [850, 283] on span "›" at bounding box center [836, 278] width 26 height 26
click at [814, 404] on span "13" at bounding box center [818, 400] width 28 height 28
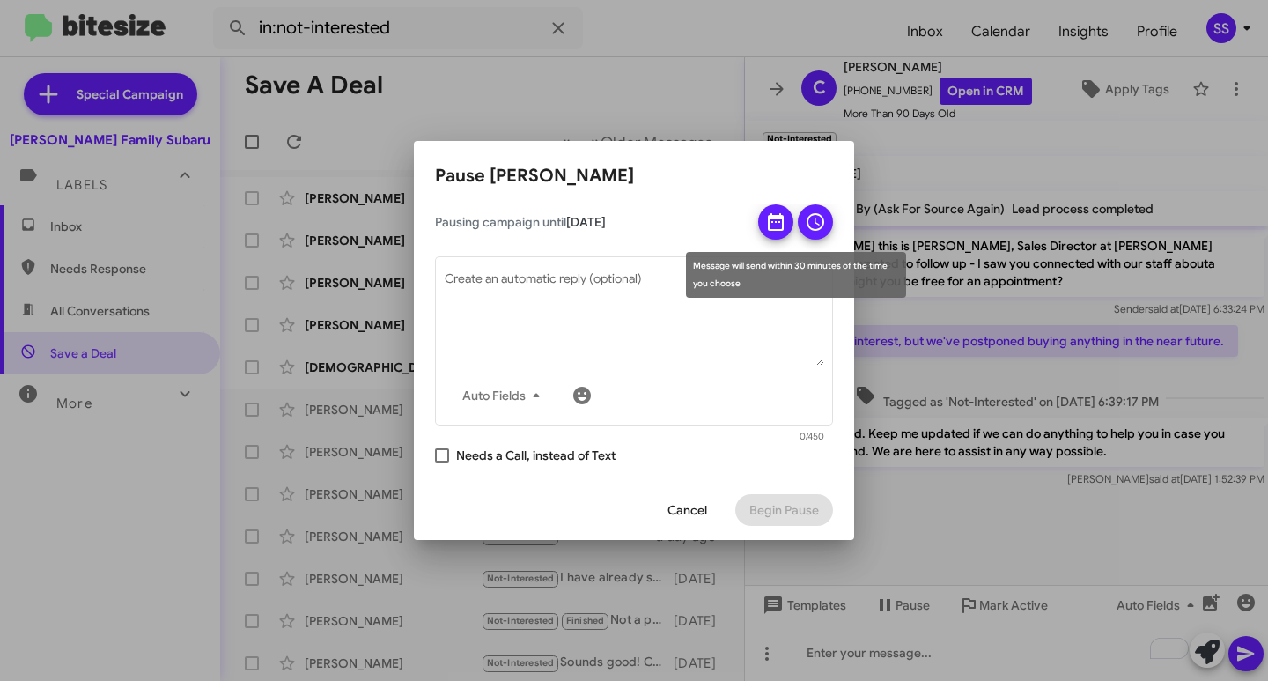
click at [819, 225] on icon at bounding box center [815, 221] width 21 height 21
click at [764, 265] on div "Message will send within 30 minutes of the time you choose" at bounding box center [796, 275] width 220 height 46
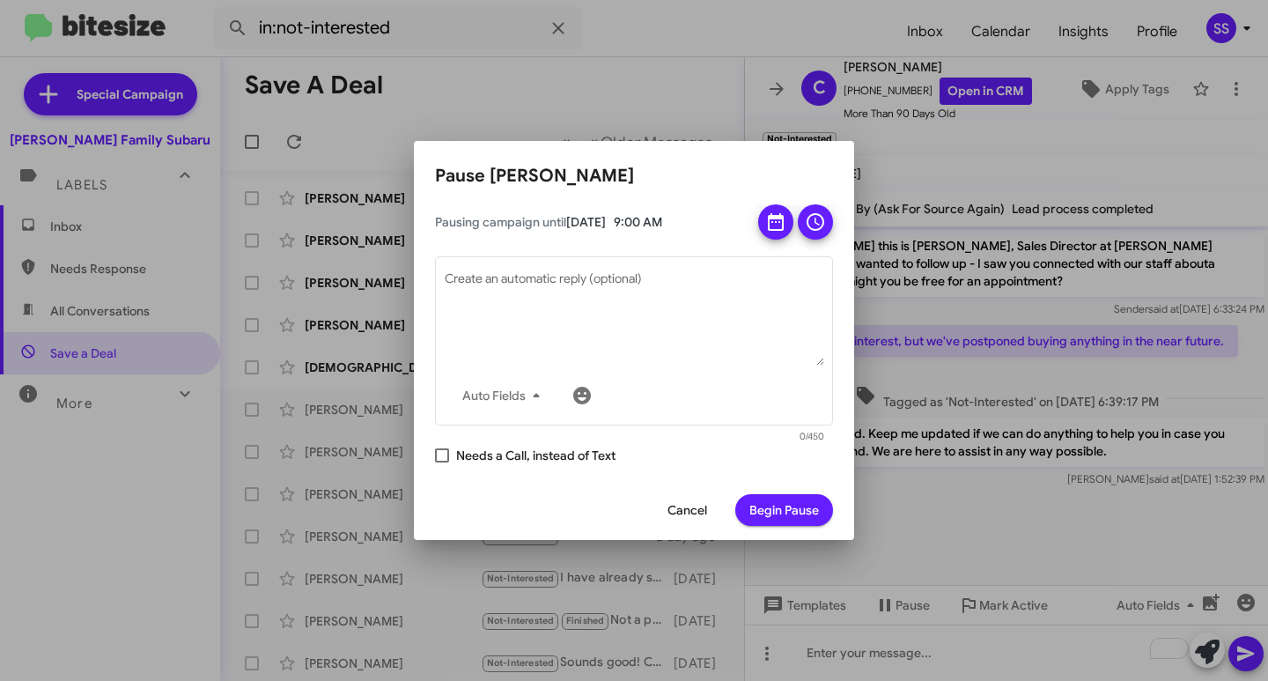
click at [816, 226] on icon at bounding box center [815, 221] width 21 height 21
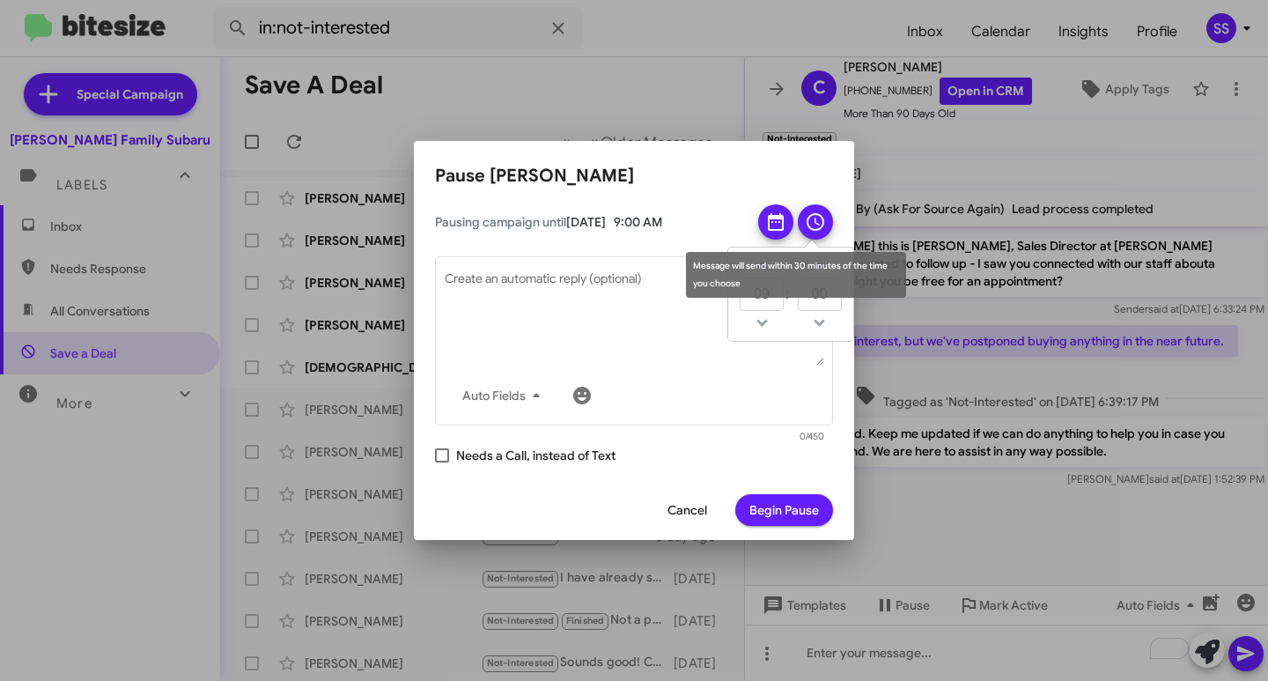
click at [777, 291] on div "Message will send within 30 minutes of the time you choose" at bounding box center [796, 275] width 220 height 46
click at [821, 234] on span at bounding box center [815, 221] width 21 height 35
click at [755, 325] on td at bounding box center [762, 323] width 46 height 22
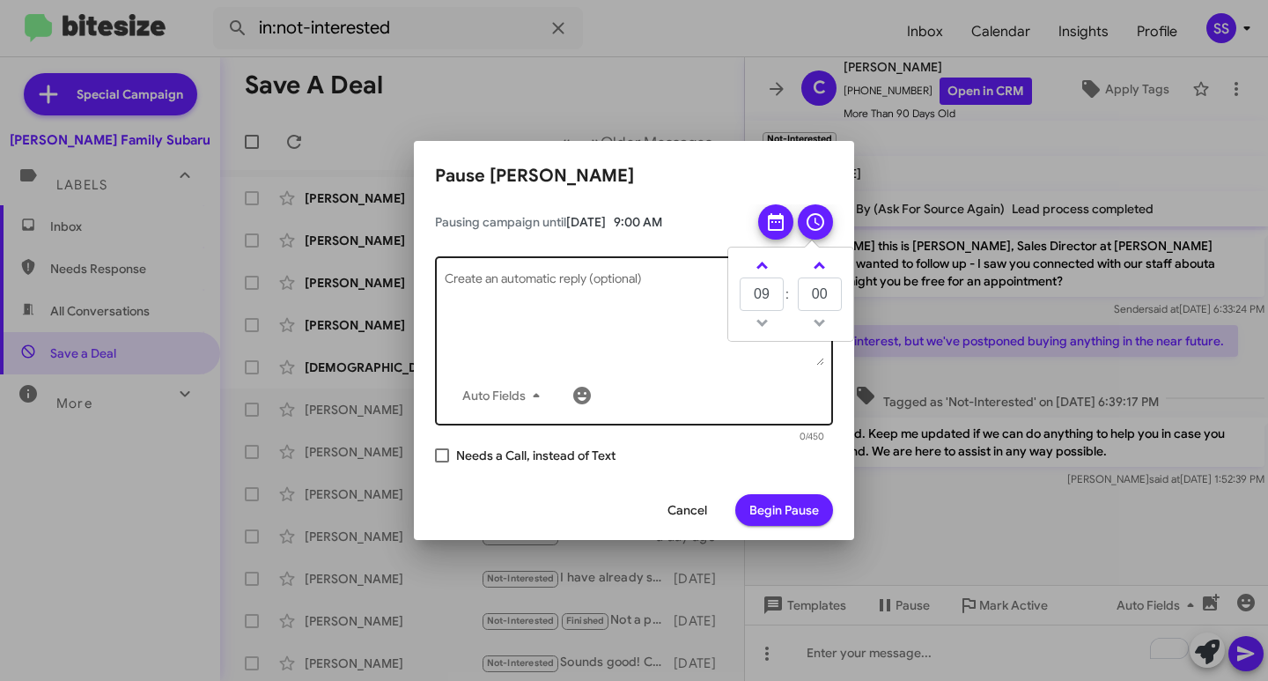
click at [619, 328] on textarea "Create an automatic reply (optional)" at bounding box center [635, 320] width 380 height 92
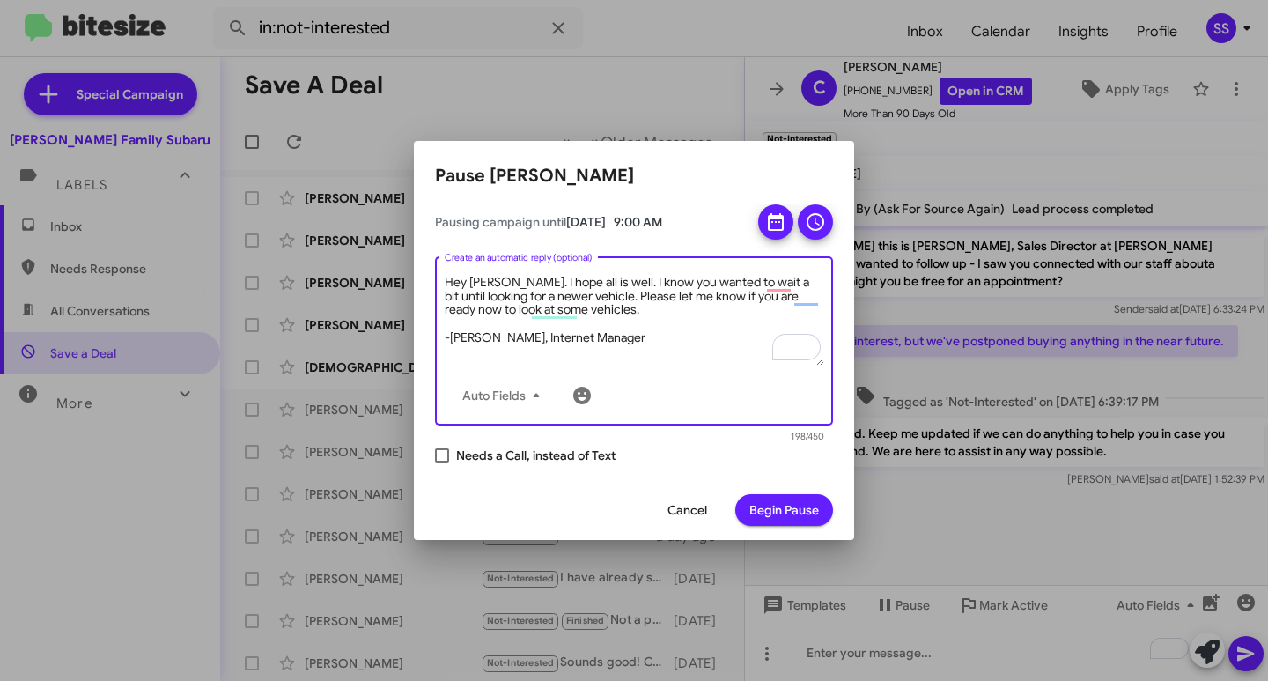
click at [645, 348] on textarea "Hey [PERSON_NAME]. I hope all is well. I know you wanted to wait a bit until lo…" at bounding box center [635, 320] width 380 height 92
type textarea "Hey [PERSON_NAME]. I hope all is well. I know you wanted to wait a bit until lo…"
click at [802, 519] on span "Begin Pause" at bounding box center [784, 510] width 70 height 32
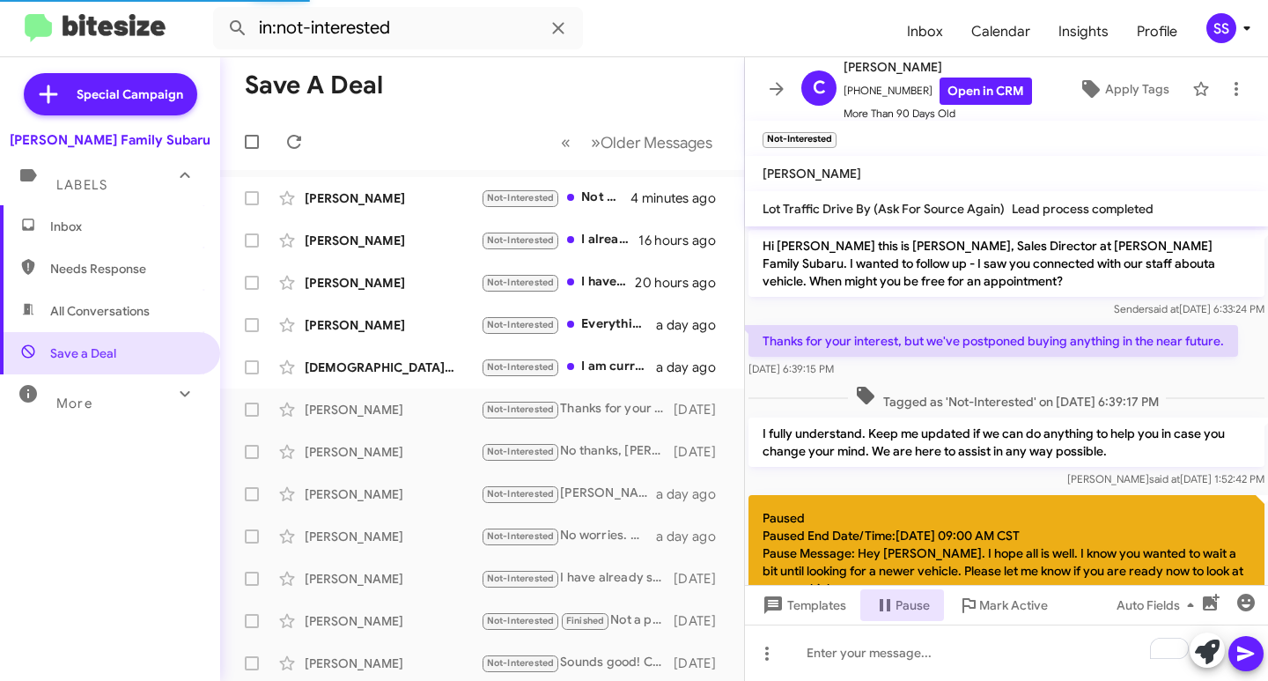
scroll to position [145, 0]
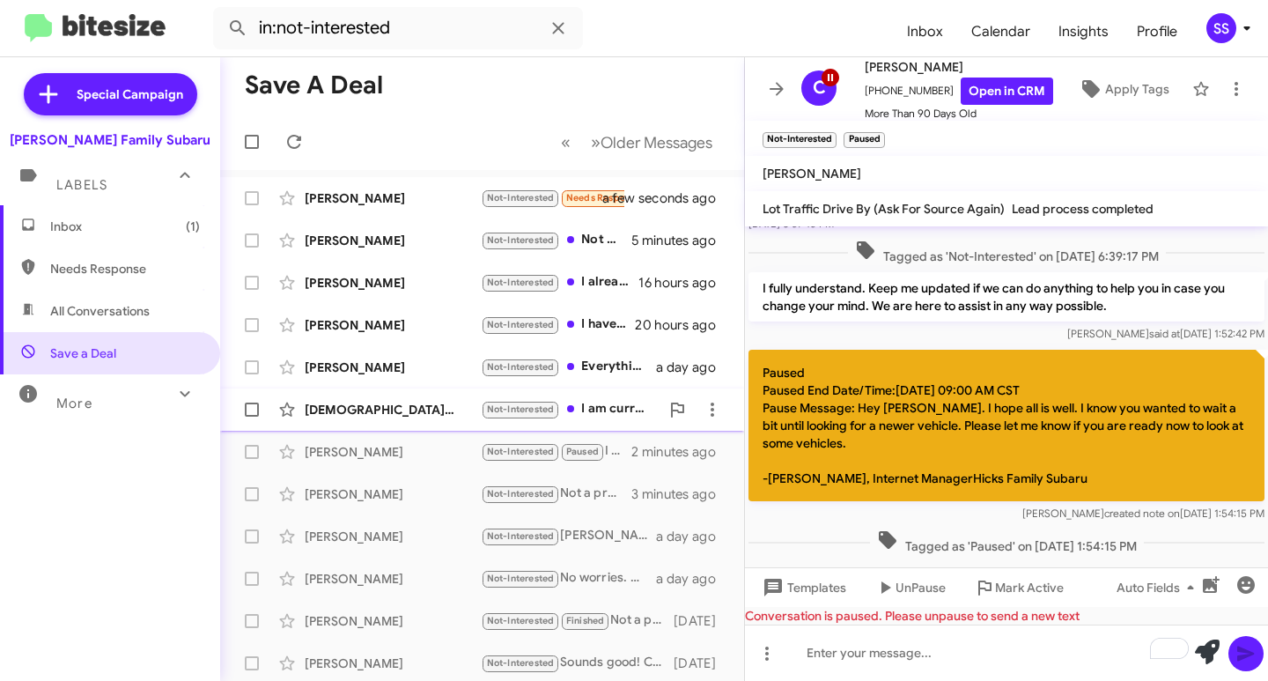
click at [326, 409] on div "[DEMOGRAPHIC_DATA][PERSON_NAME]" at bounding box center [393, 410] width 176 height 18
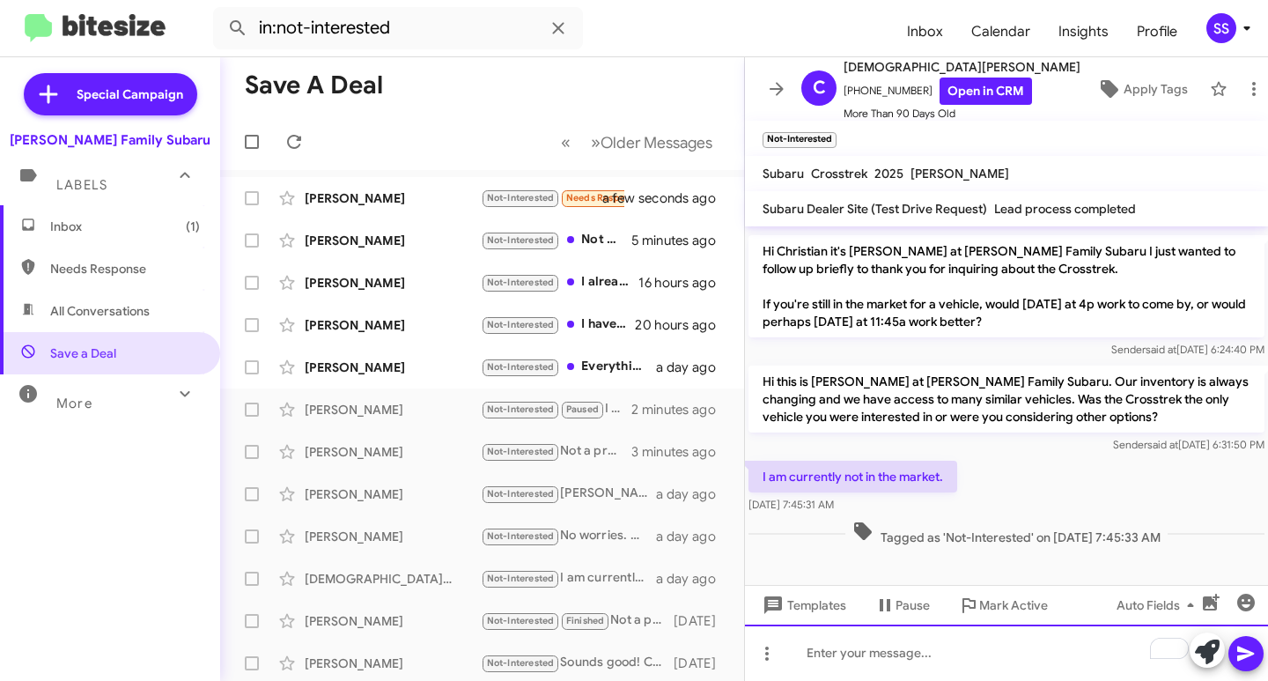
click at [868, 657] on div "To enrich screen reader interactions, please activate Accessibility in Grammarl…" at bounding box center [1006, 652] width 523 height 56
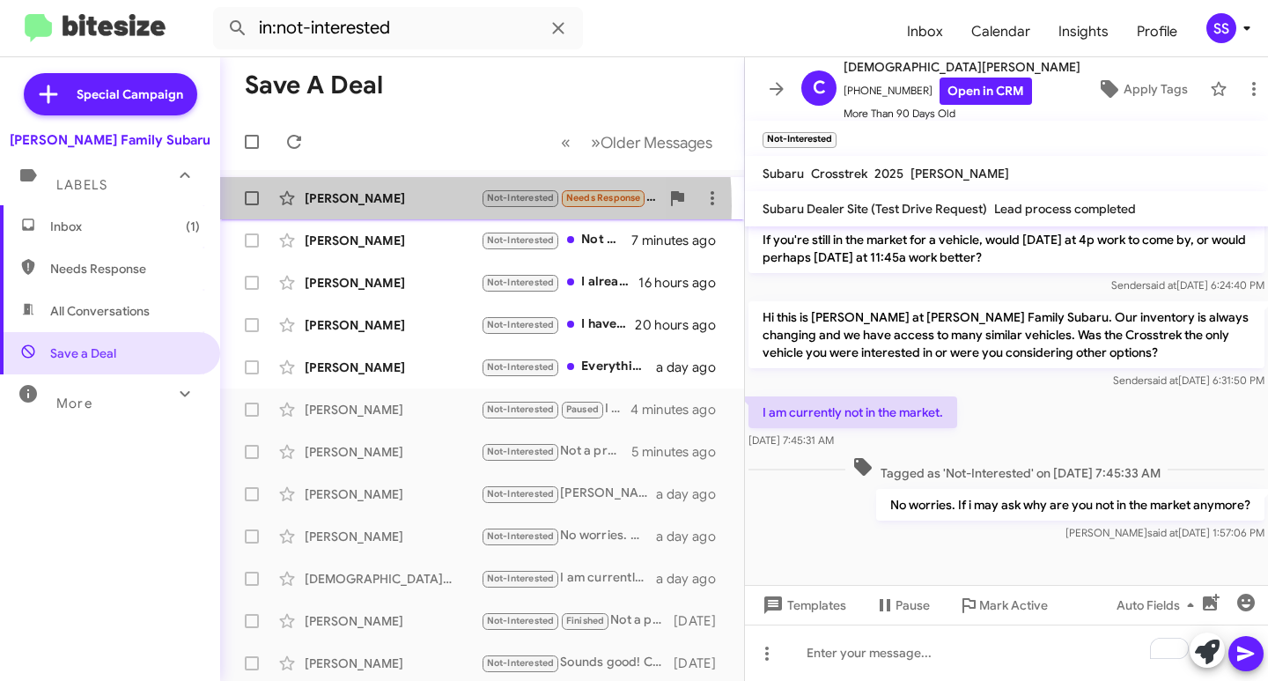
click at [363, 206] on div "[PERSON_NAME]" at bounding box center [393, 198] width 176 height 18
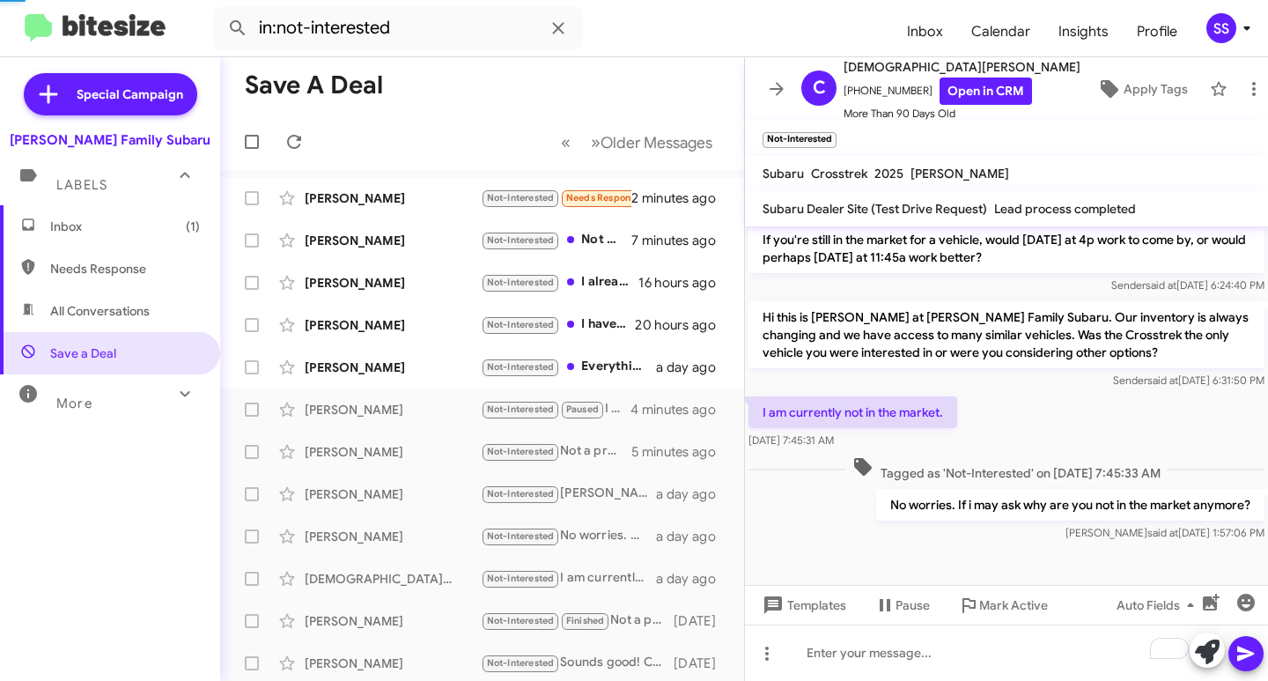
scroll to position [205, 0]
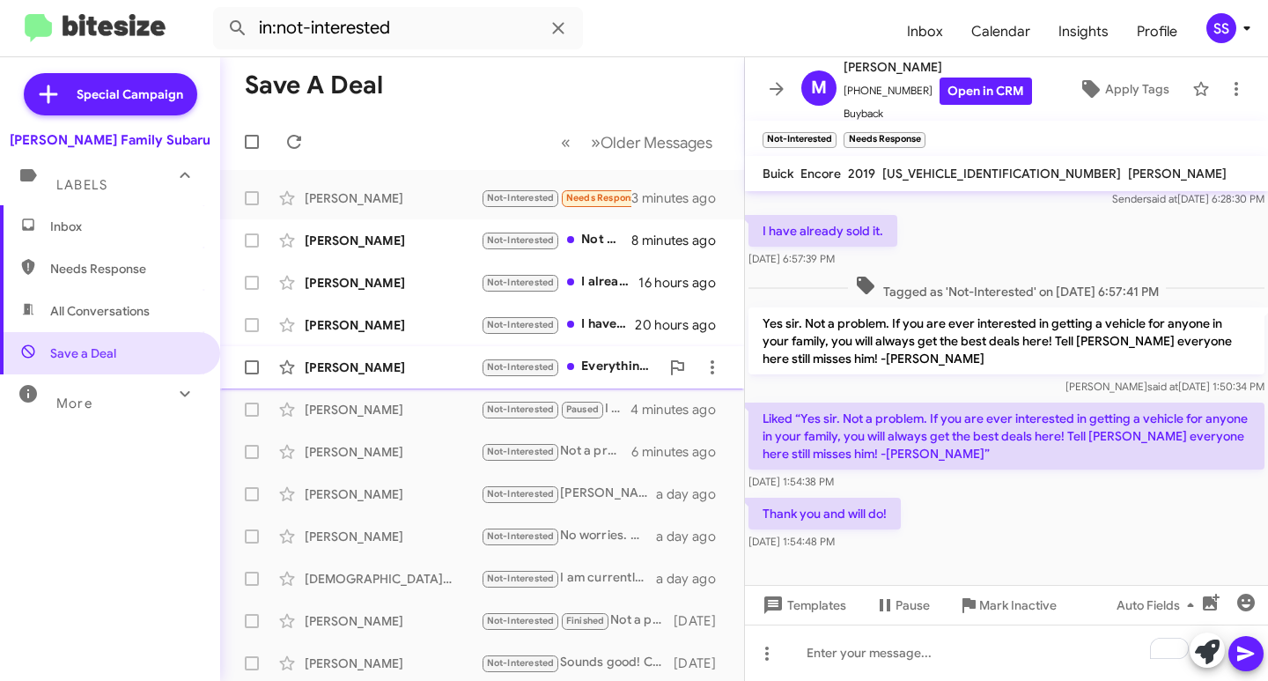
click at [373, 365] on div "[PERSON_NAME]" at bounding box center [393, 367] width 176 height 18
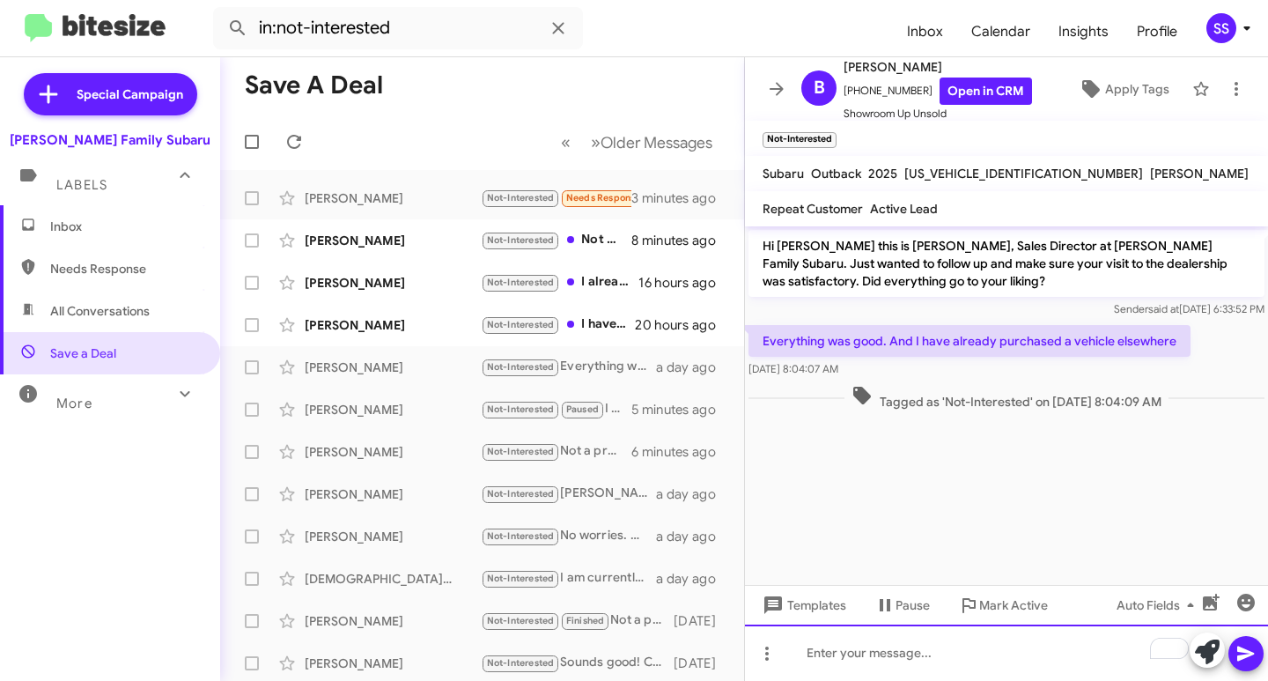
click at [863, 657] on div "To enrich screen reader interactions, please activate Accessibility in Grammarl…" at bounding box center [1006, 652] width 523 height 56
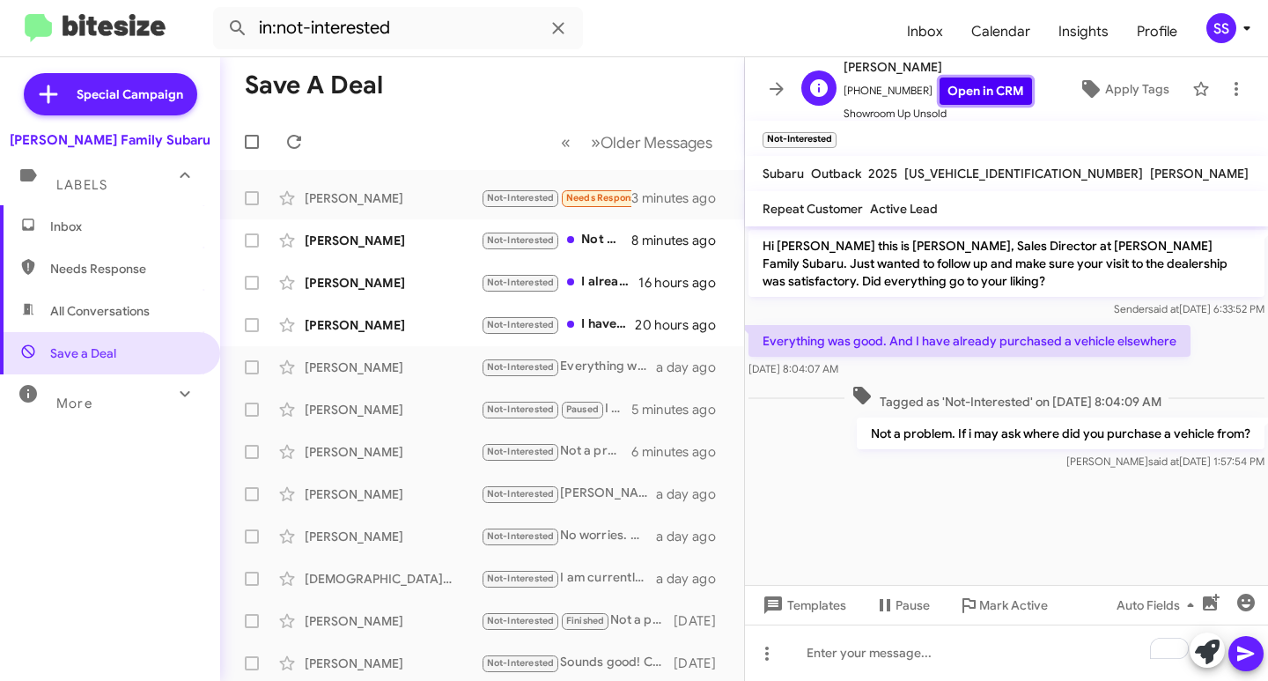
click at [988, 93] on link "Open in CRM" at bounding box center [986, 90] width 92 height 27
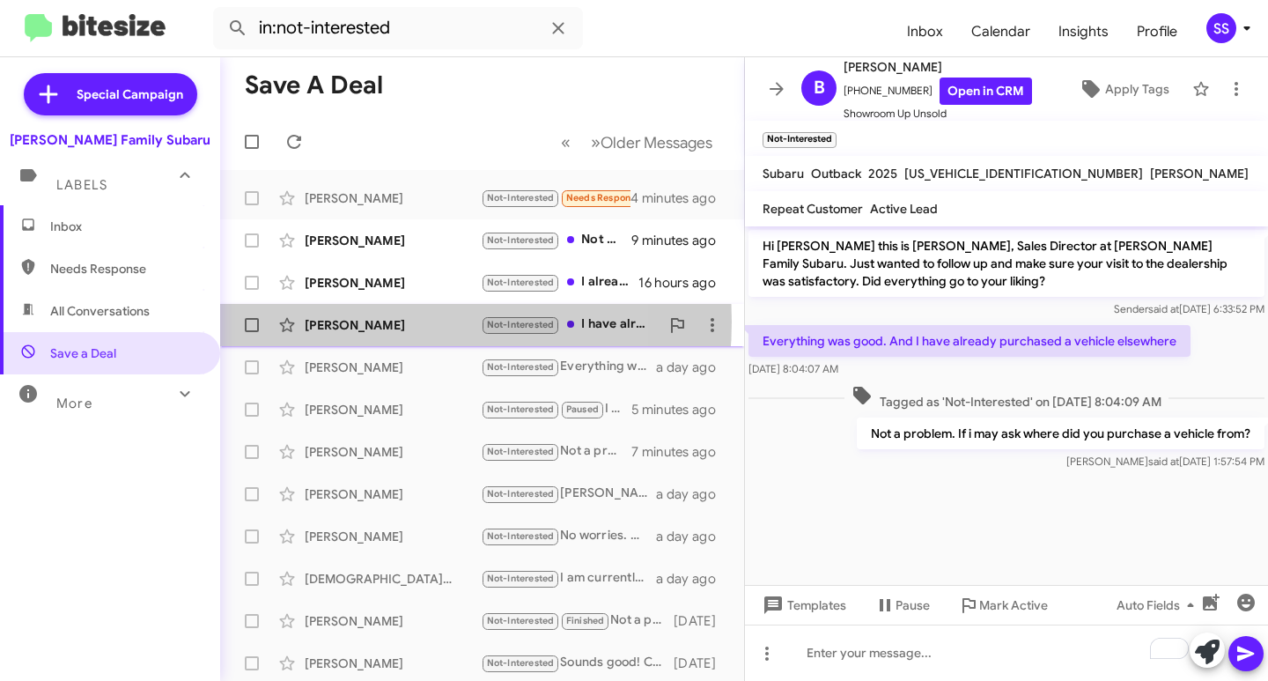
click at [354, 321] on div "[PERSON_NAME]" at bounding box center [393, 325] width 176 height 18
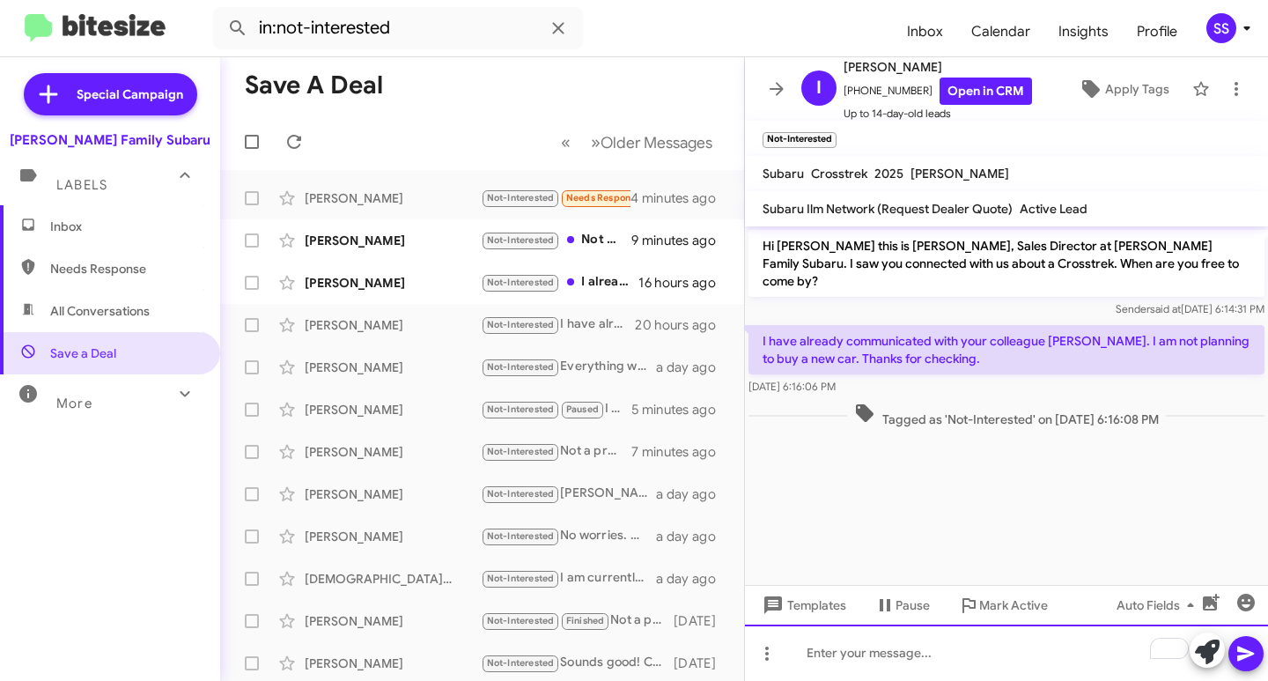
click at [928, 654] on div "To enrich screen reader interactions, please activate Accessibility in Grammarl…" at bounding box center [1006, 652] width 523 height 56
click at [941, 634] on div "Not a problem." at bounding box center [1006, 652] width 523 height 56
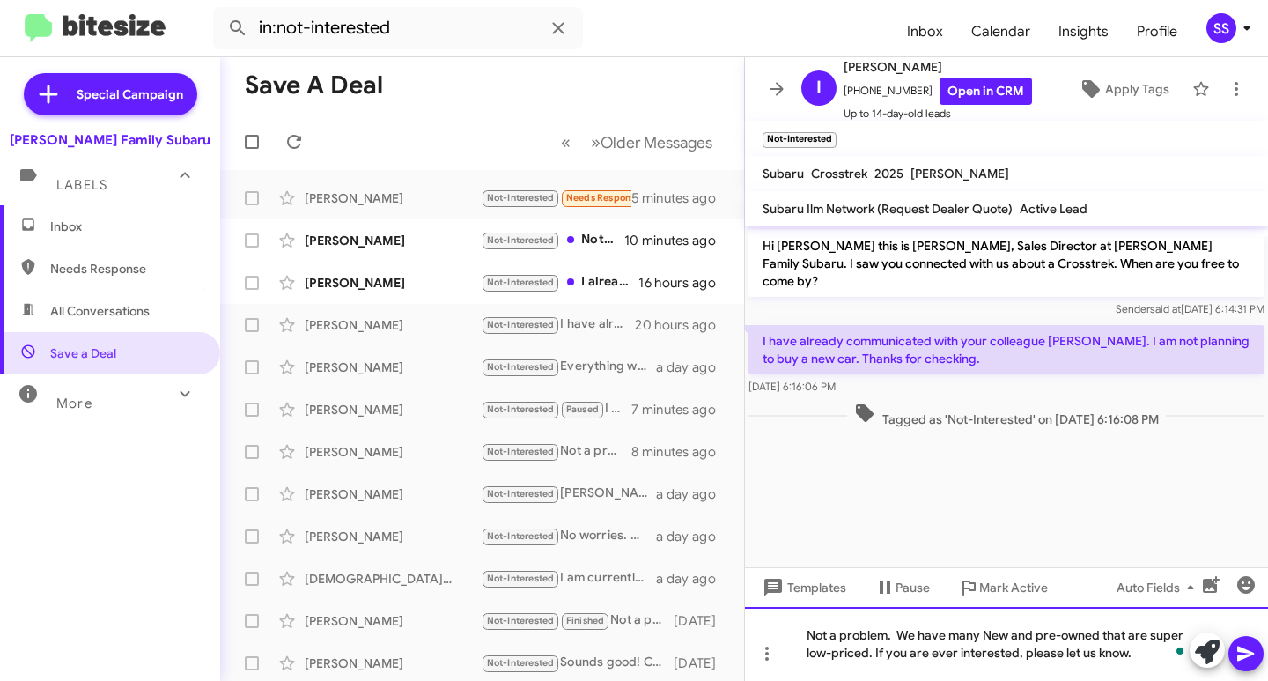
click at [1149, 650] on div "Not a problem. We have many New and pre-owned that are super low-priced. If you…" at bounding box center [1006, 644] width 523 height 74
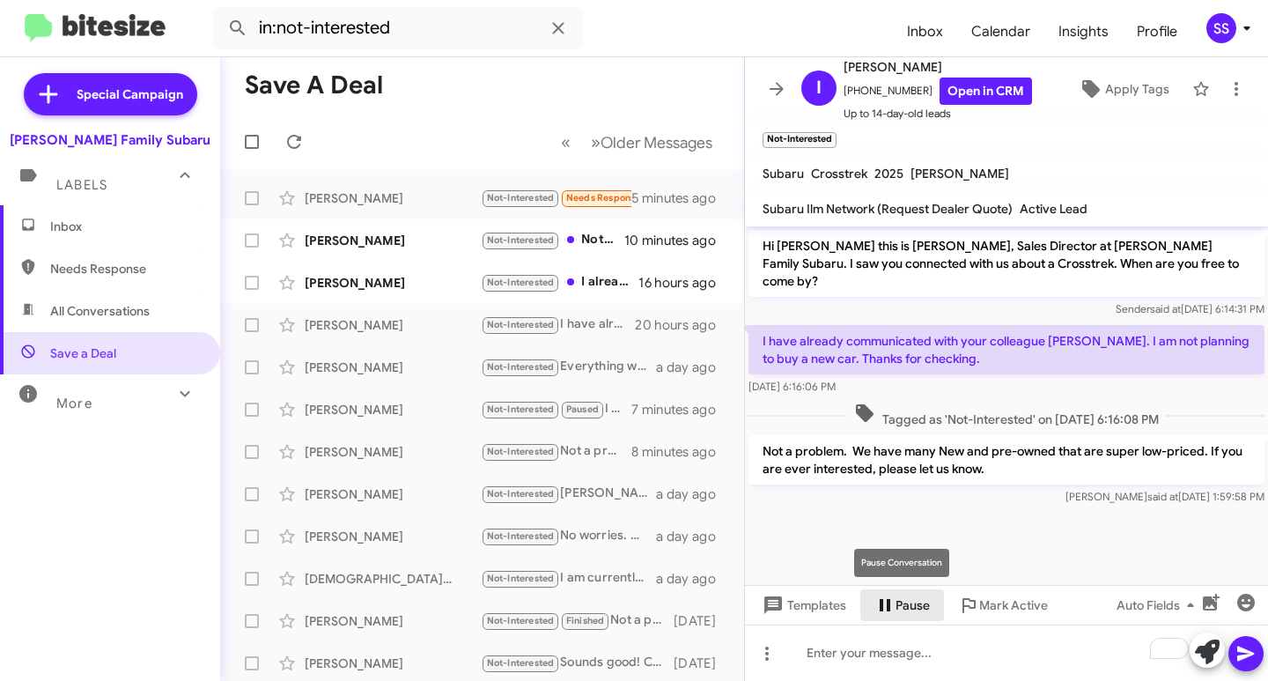
click at [886, 601] on icon at bounding box center [884, 604] width 21 height 21
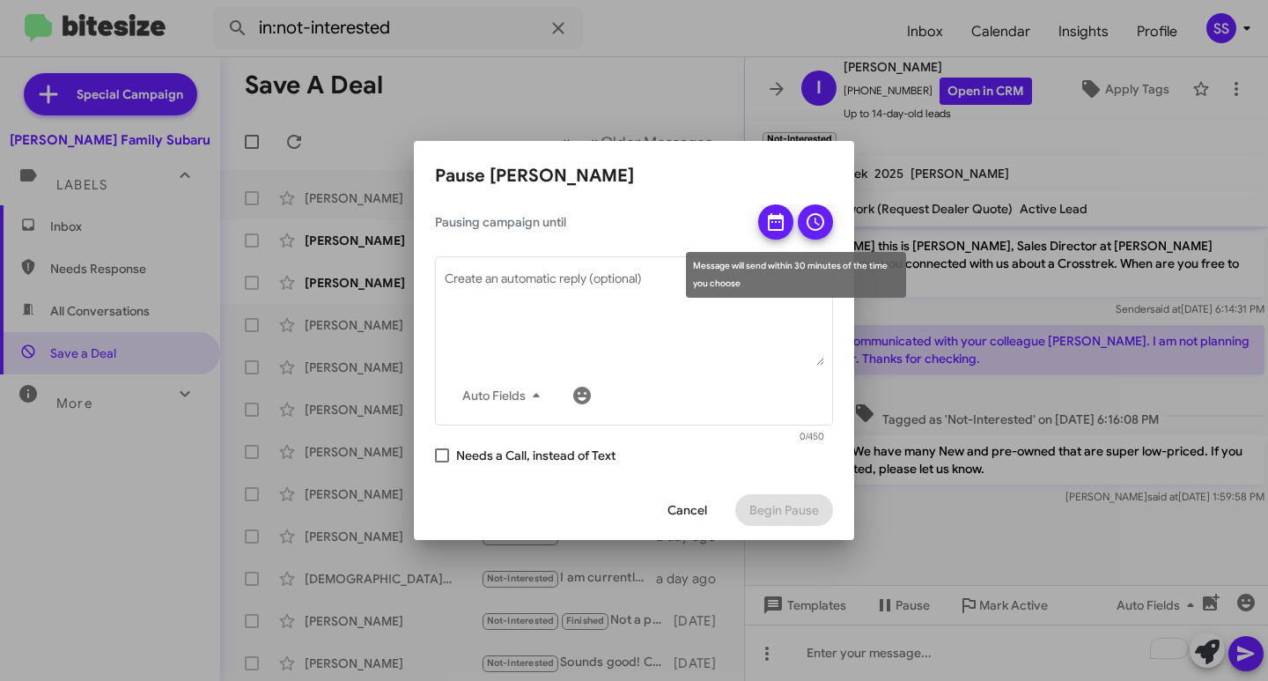
click at [769, 222] on icon at bounding box center [776, 222] width 16 height 18
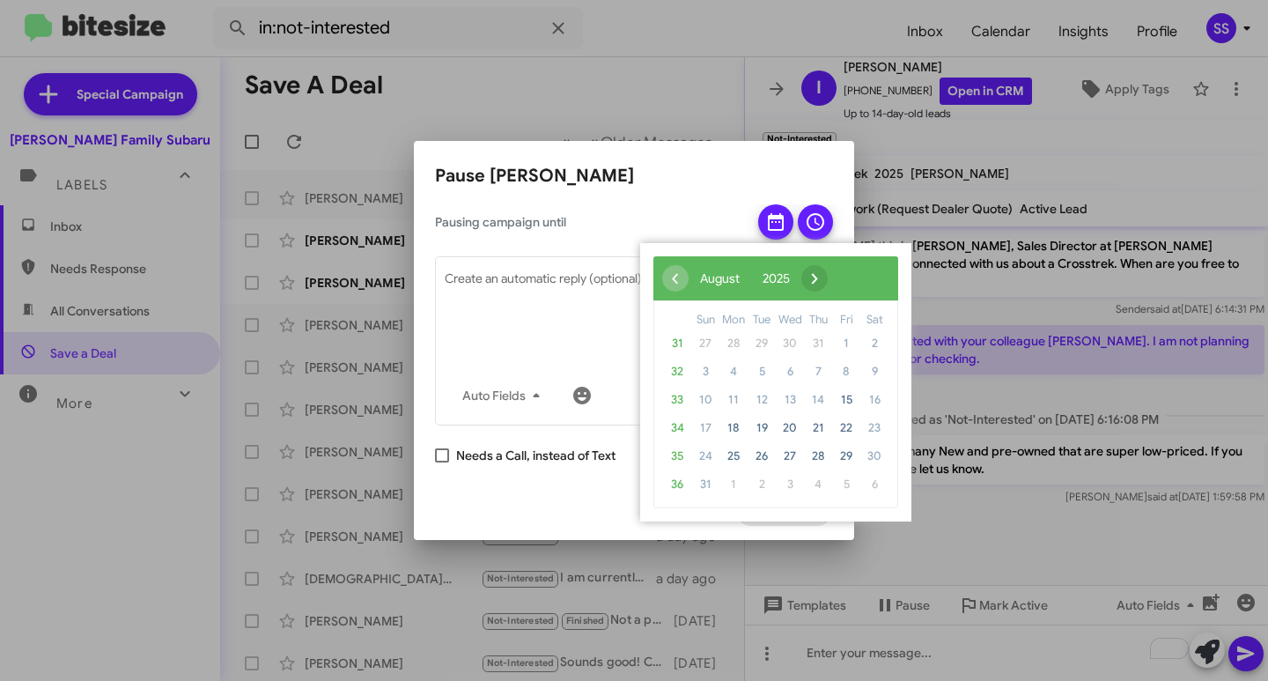
click at [828, 281] on span "›" at bounding box center [814, 278] width 26 height 26
click at [850, 281] on span "›" at bounding box center [836, 278] width 26 height 26
click at [785, 337] on span "1" at bounding box center [790, 343] width 28 height 28
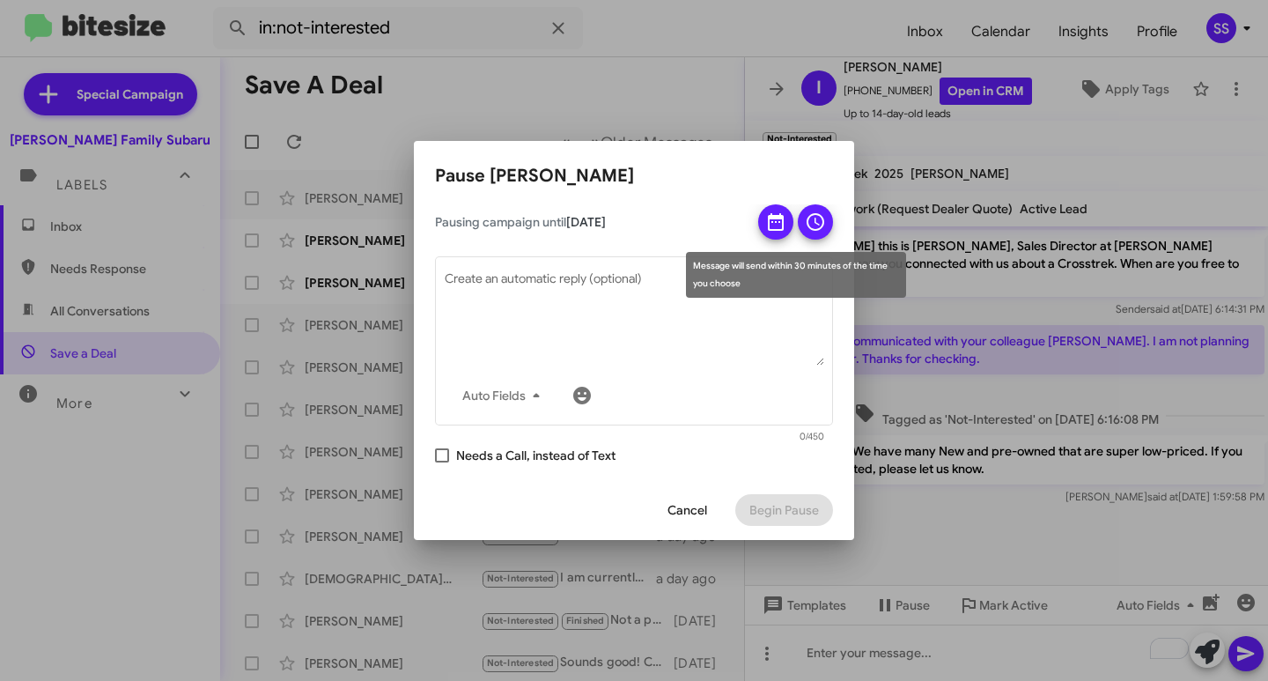
click at [828, 217] on button at bounding box center [815, 221] width 35 height 35
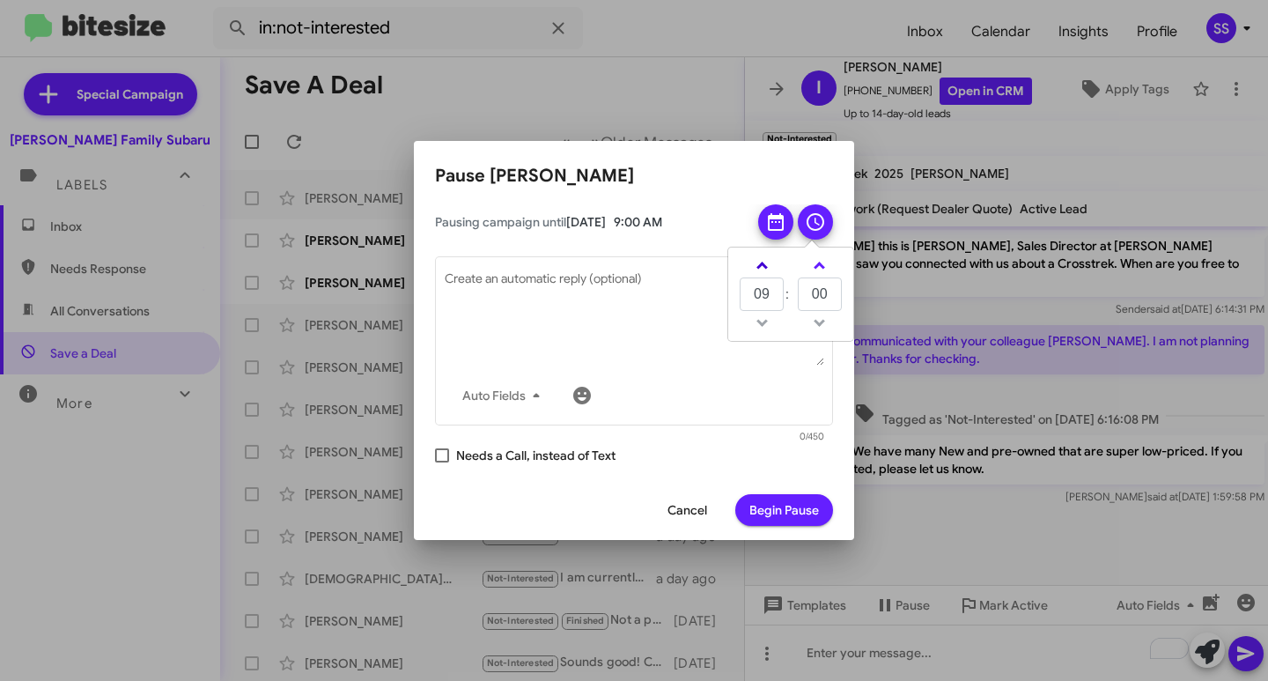
click at [764, 269] on span at bounding box center [761, 267] width 11 height 11
type input "10"
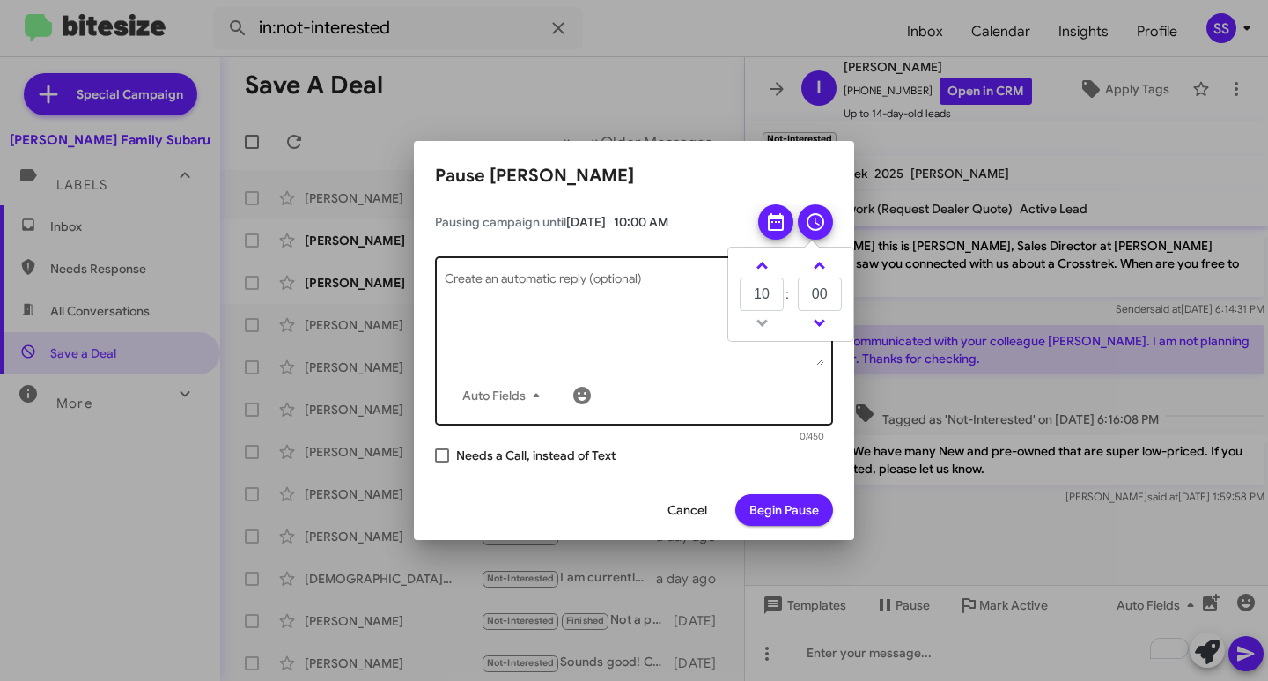
click at [632, 325] on textarea "Create an automatic reply (optional)" at bounding box center [635, 320] width 380 height 92
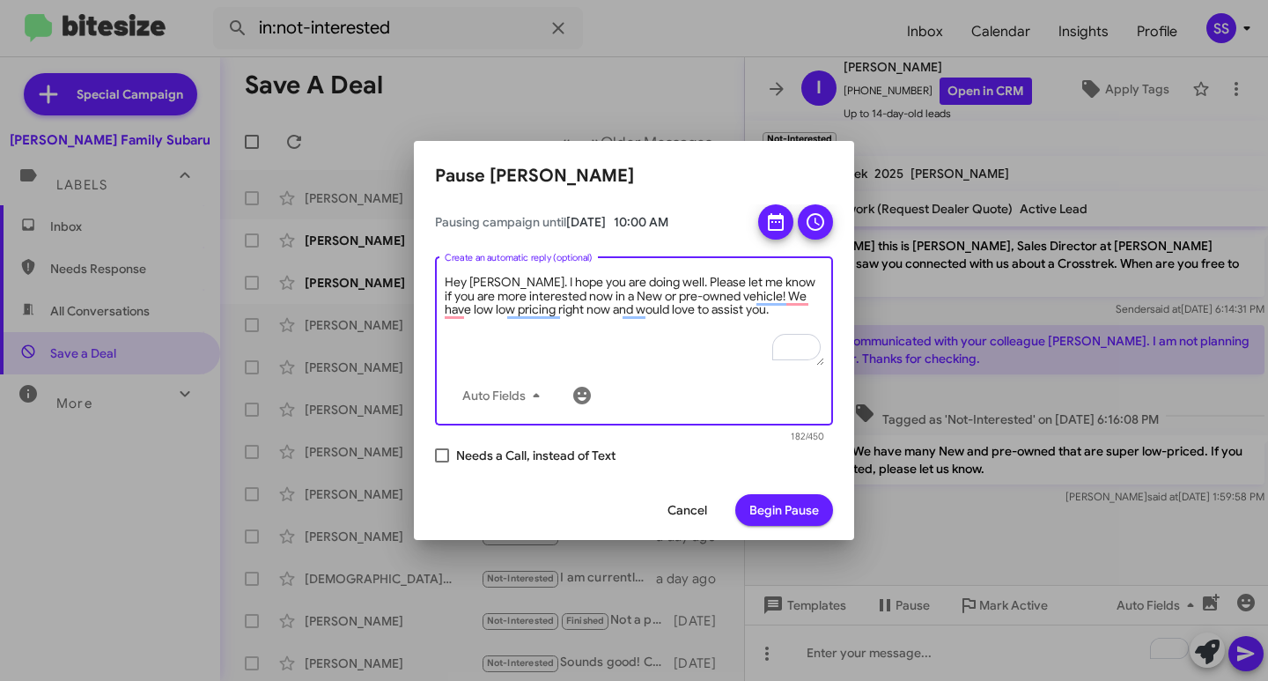
click at [730, 319] on textarea "Hey Ingo. I hope you are doing well. Please let me know if you are more interes…" at bounding box center [635, 320] width 380 height 92
click at [718, 335] on textarea "Hey Ingo. I hope you are doing well. Please let me know if you are more interes…" at bounding box center [635, 320] width 380 height 92
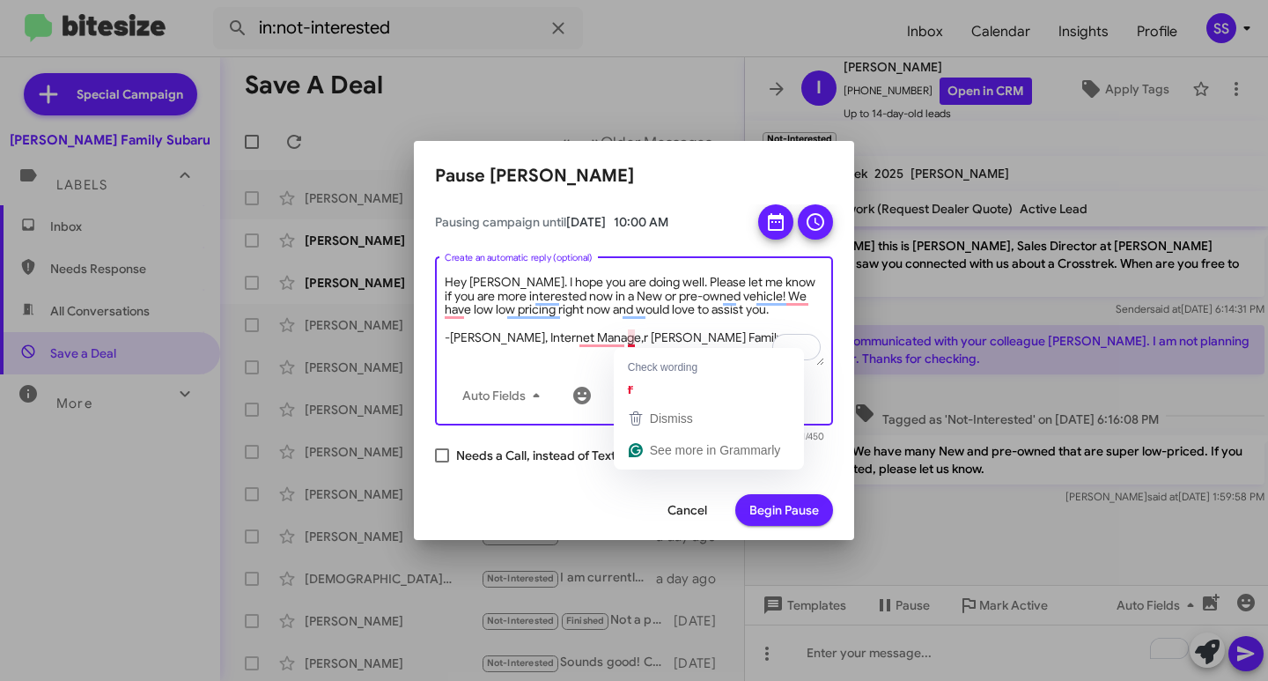
click at [633, 343] on textarea "Hey Ingo. I hope you are doing well. Please let me know if you are more interes…" at bounding box center [635, 320] width 380 height 92
click at [629, 343] on textarea "Hey Ingo. I hope you are doing well. Please let me know if you are more interes…" at bounding box center [635, 320] width 380 height 92
click at [711, 334] on textarea "Hey Ingo. I hope you are doing well. Please let me know if you are more interes…" at bounding box center [635, 320] width 380 height 92
type textarea "Hey Ingo. I hope you are doing well. Please let me know if you are more interes…"
click at [803, 510] on span "Begin Pause" at bounding box center [784, 510] width 70 height 32
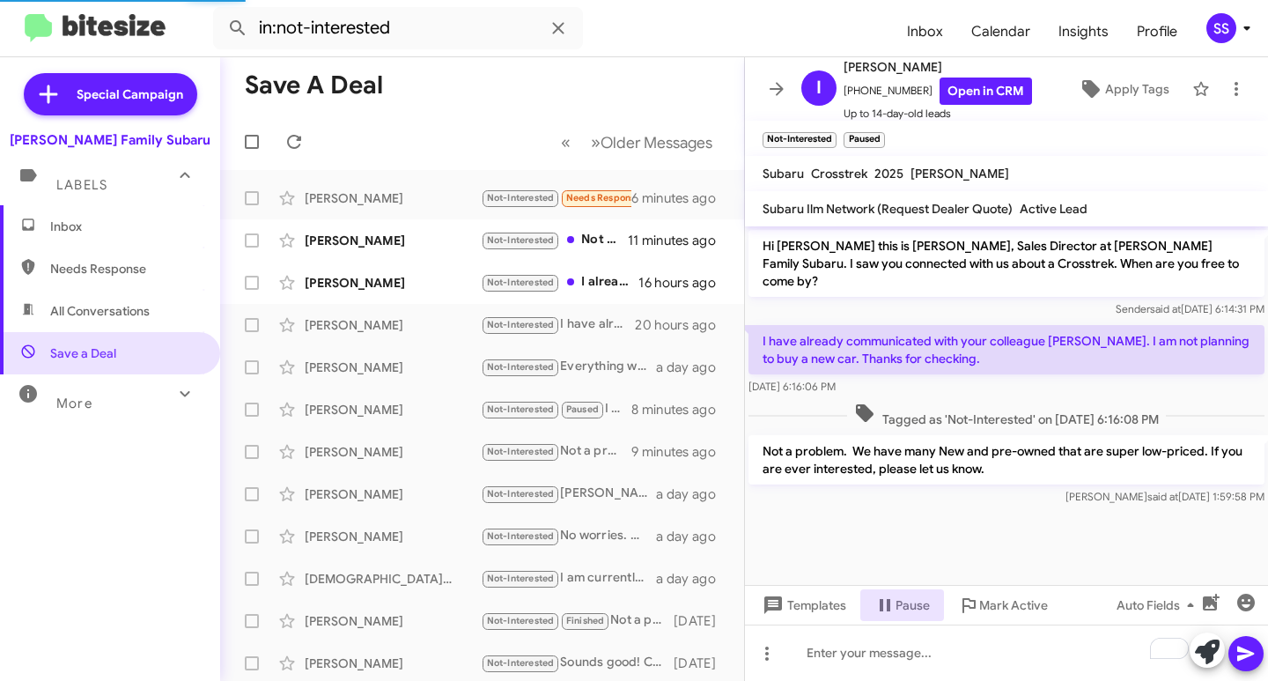
scroll to position [145, 0]
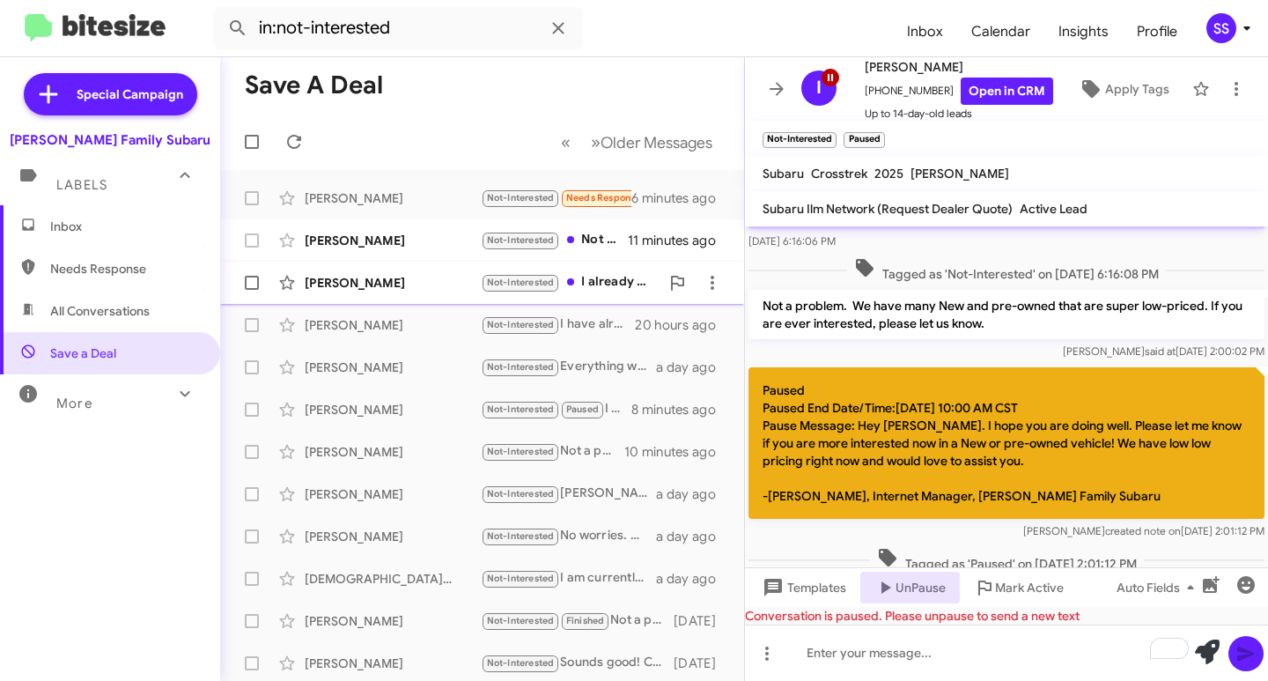
click at [390, 288] on div "[PERSON_NAME]" at bounding box center [393, 283] width 176 height 18
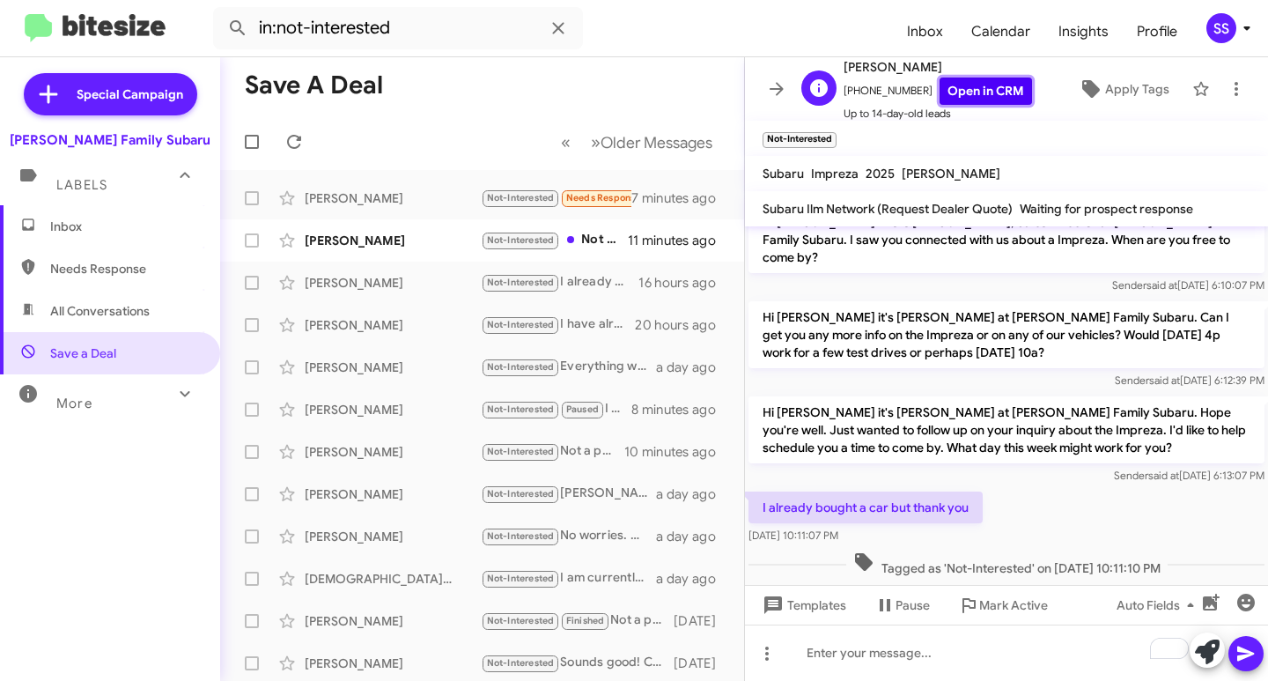
click at [989, 96] on link "Open in CRM" at bounding box center [986, 90] width 92 height 27
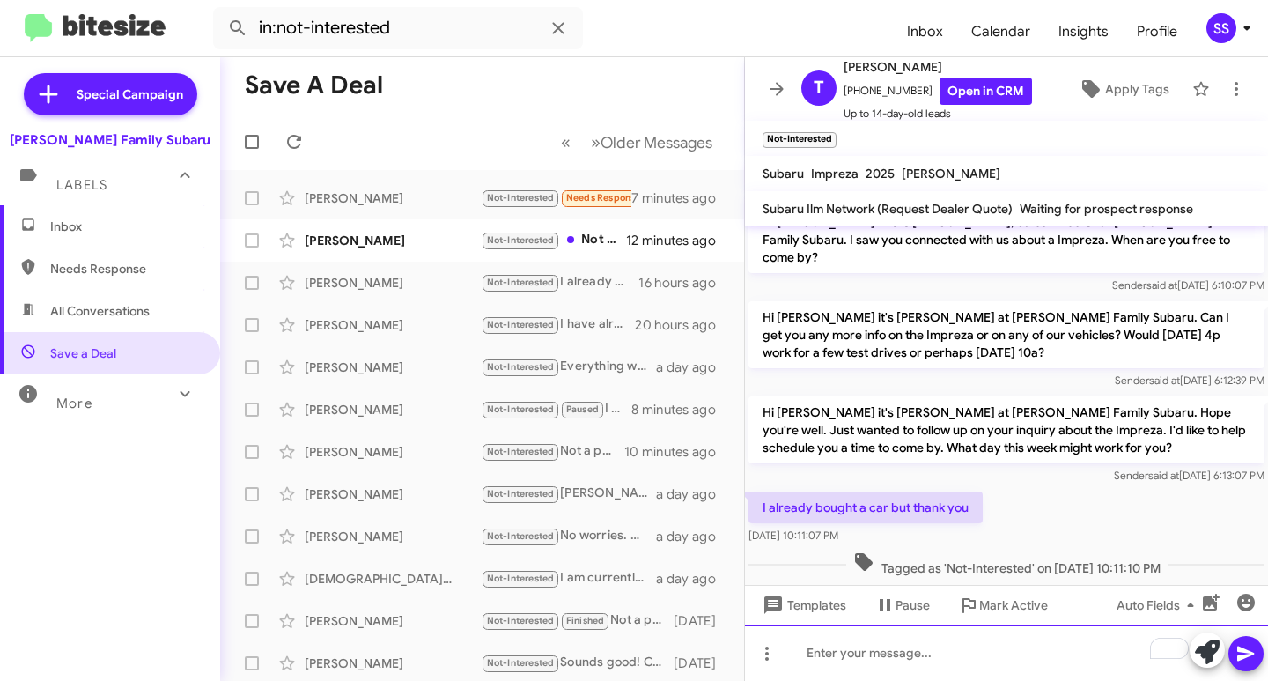
click at [900, 669] on div "To enrich screen reader interactions, please activate Accessibility in Grammarl…" at bounding box center [1006, 652] width 523 height 56
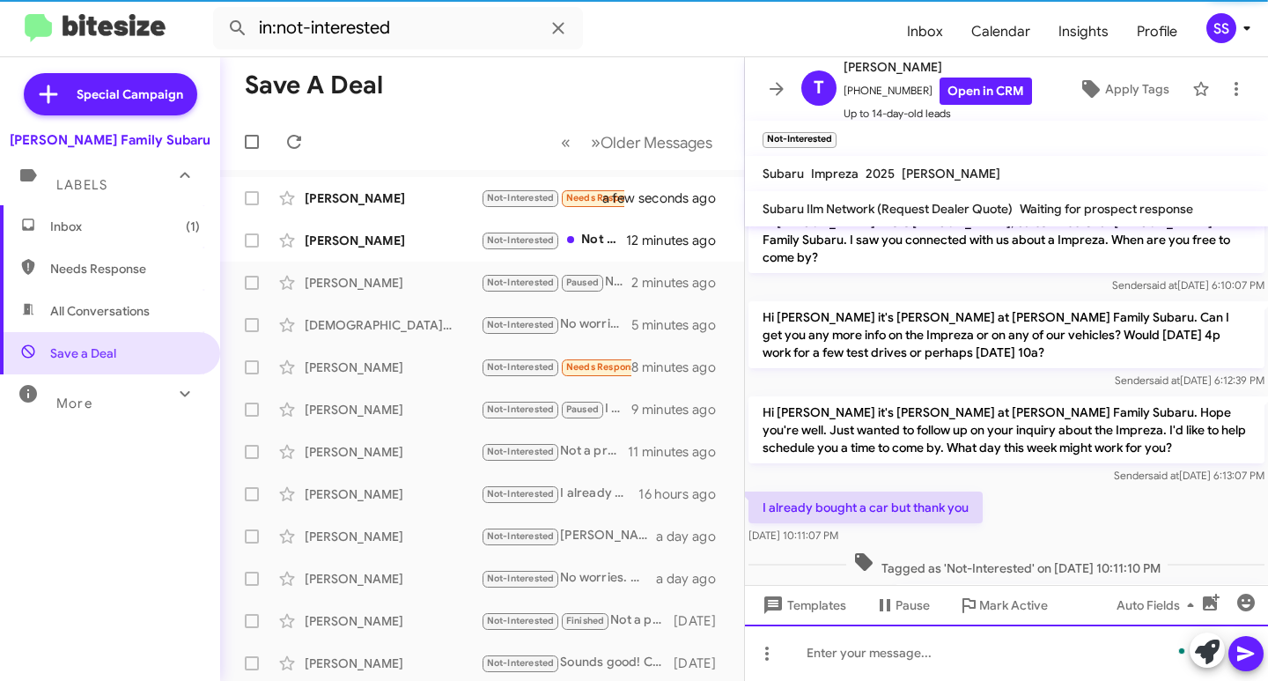
scroll to position [88, 0]
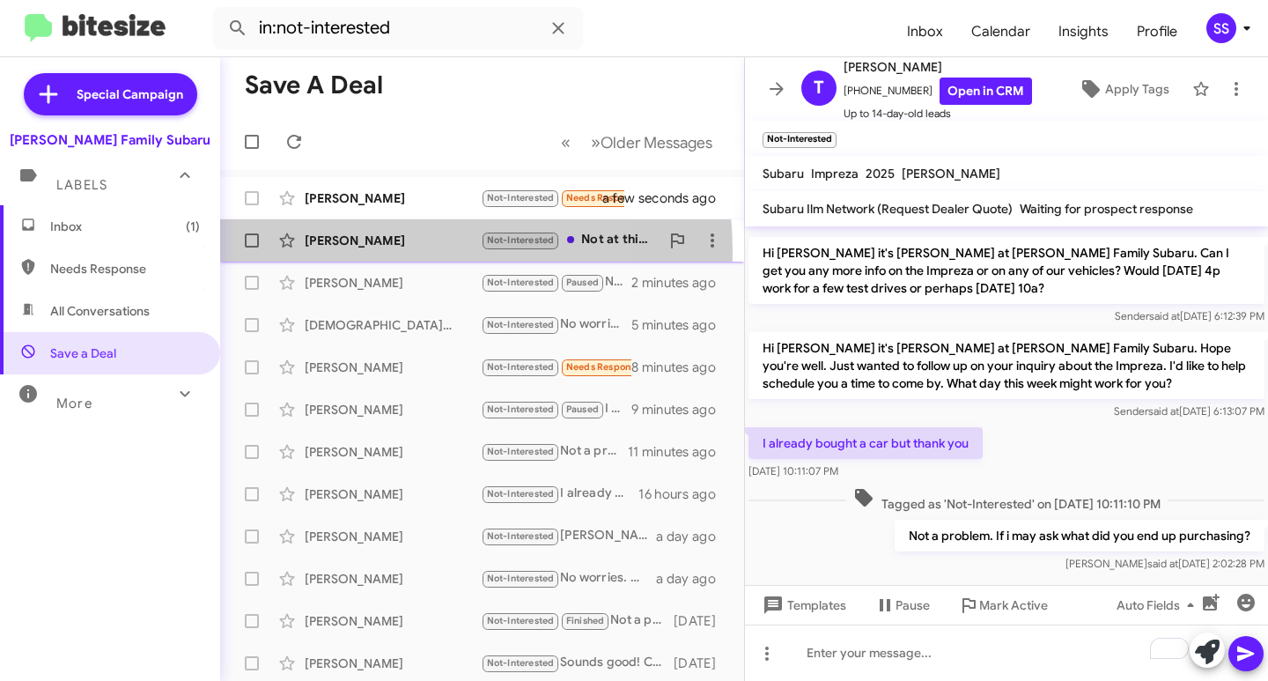
click at [347, 253] on div "Melissa Kurtz Not-Interested Not at this time. I want everything paid off right…" at bounding box center [482, 240] width 496 height 35
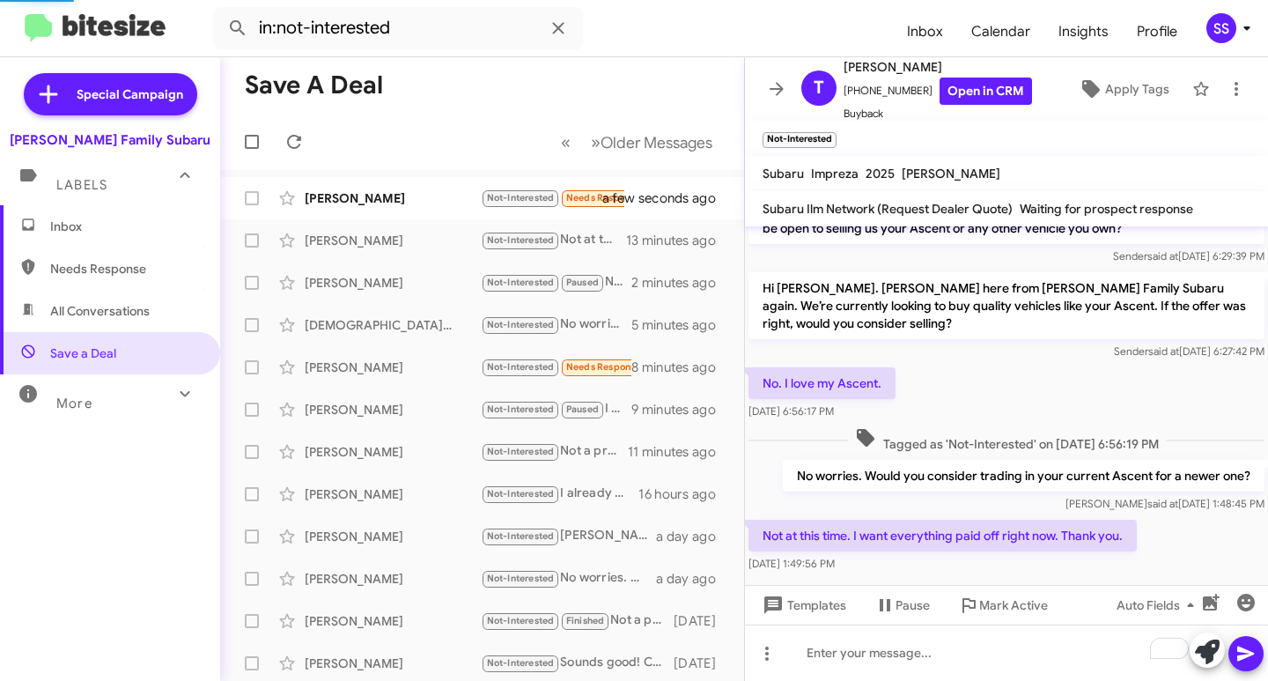
scroll to position [70, 0]
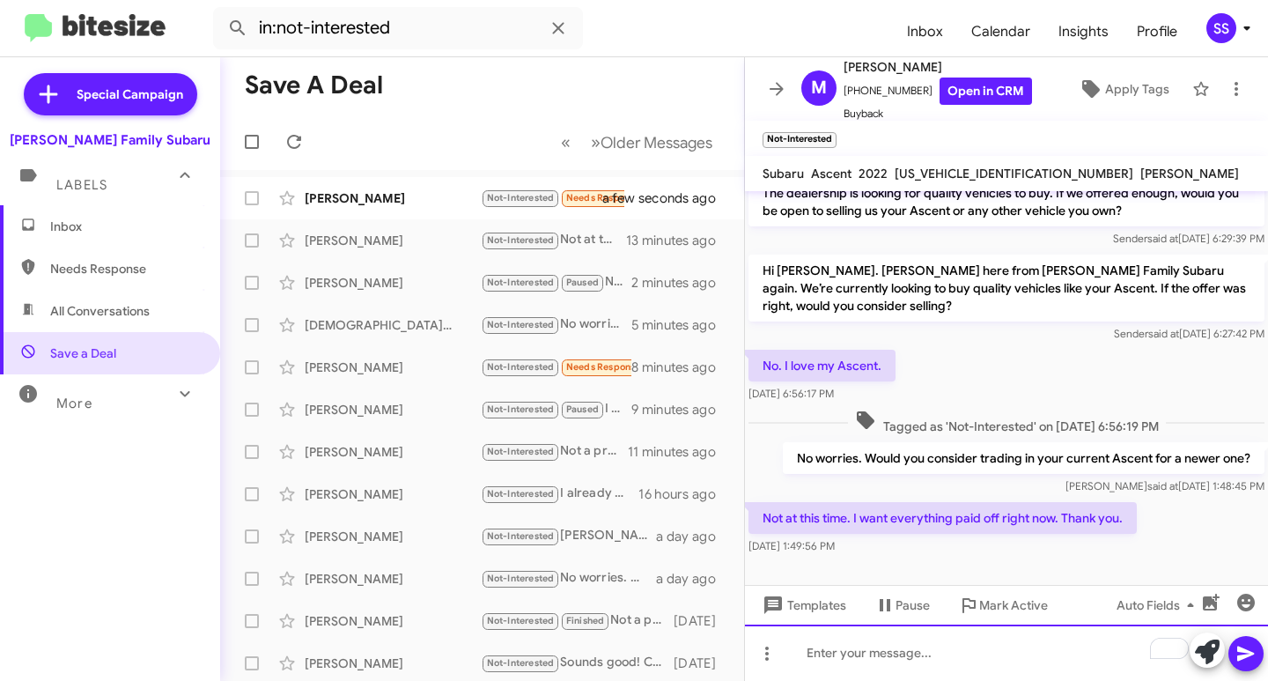
click at [951, 667] on div "To enrich screen reader interactions, please activate Accessibility in Grammarl…" at bounding box center [1006, 652] width 523 height 56
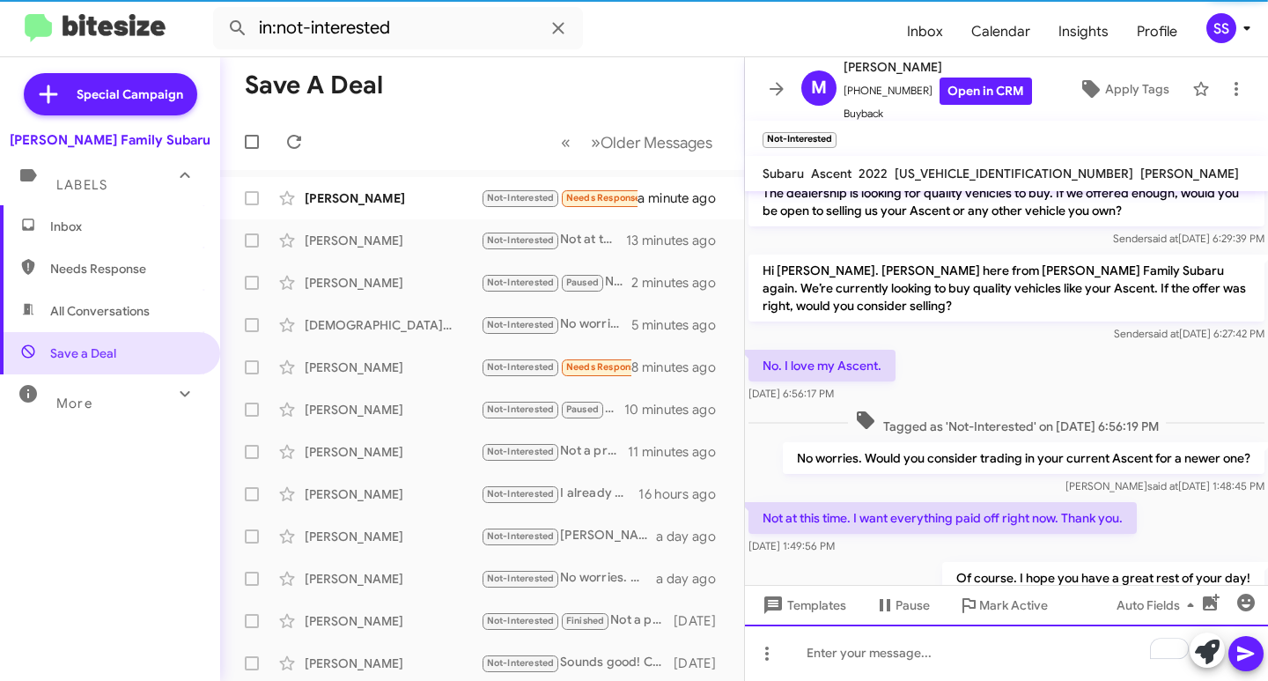
scroll to position [135, 0]
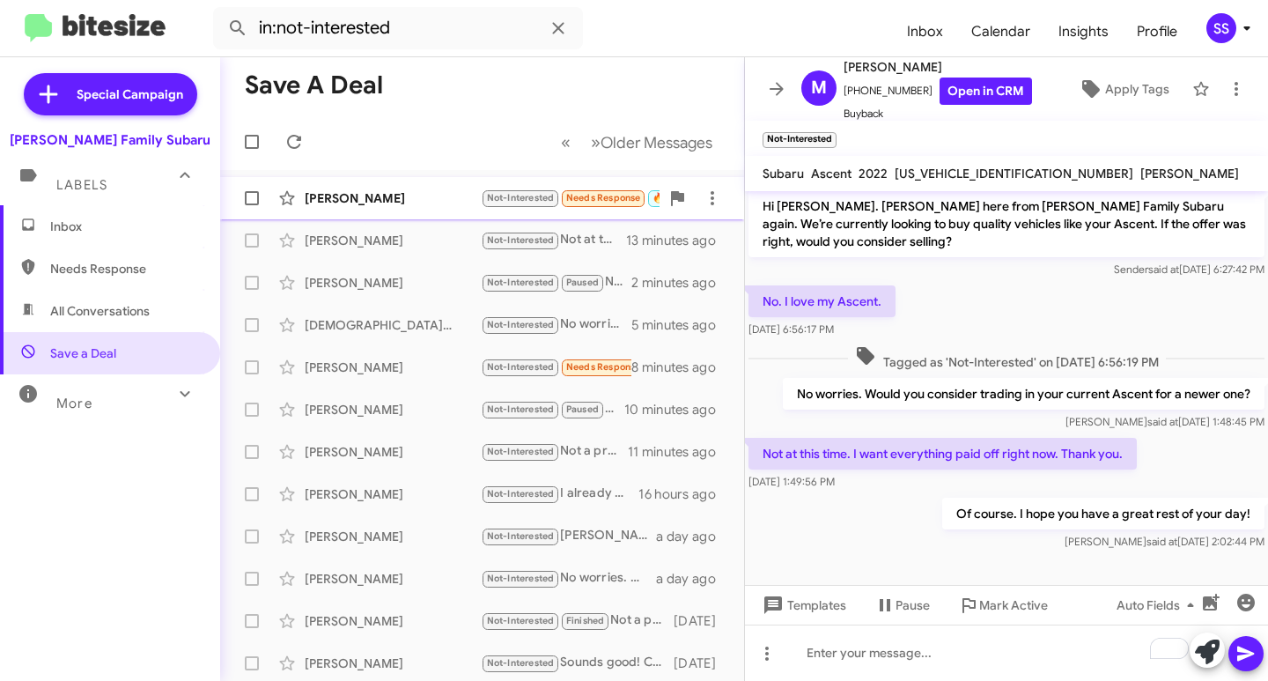
click at [383, 207] on div "Brenda Martinez Not-Interested Needs Response 🔥 Hot Auto Nation Buick a minute …" at bounding box center [482, 198] width 496 height 35
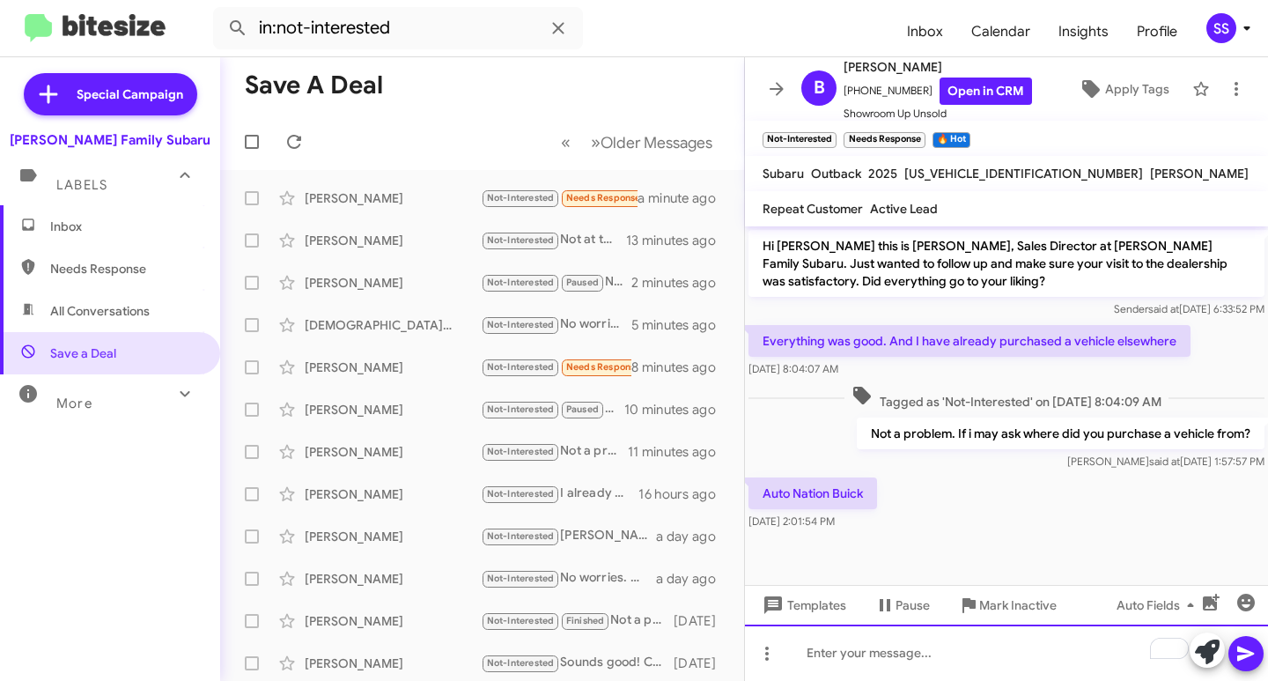
click at [843, 676] on div "To enrich screen reader interactions, please activate Accessibility in Grammarl…" at bounding box center [1006, 652] width 523 height 56
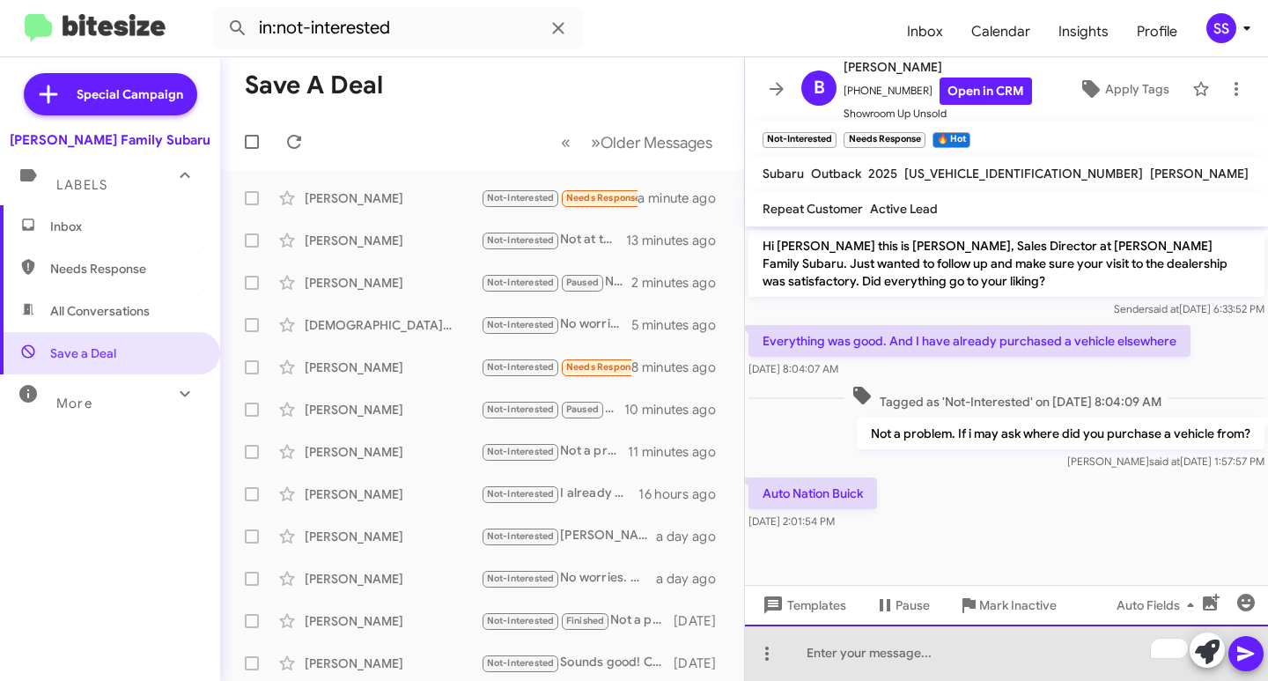
click at [859, 667] on div "To enrich screen reader interactions, please activate Accessibility in Grammarl…" at bounding box center [1006, 652] width 523 height 56
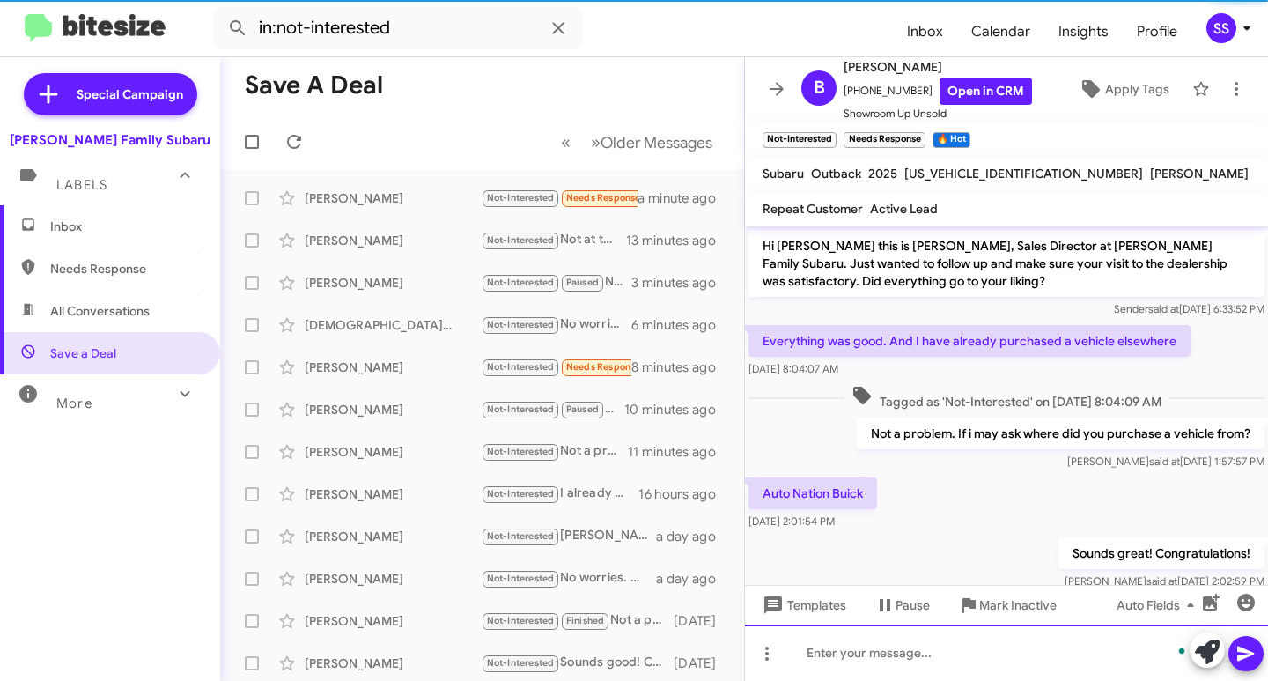
scroll to position [35, 0]
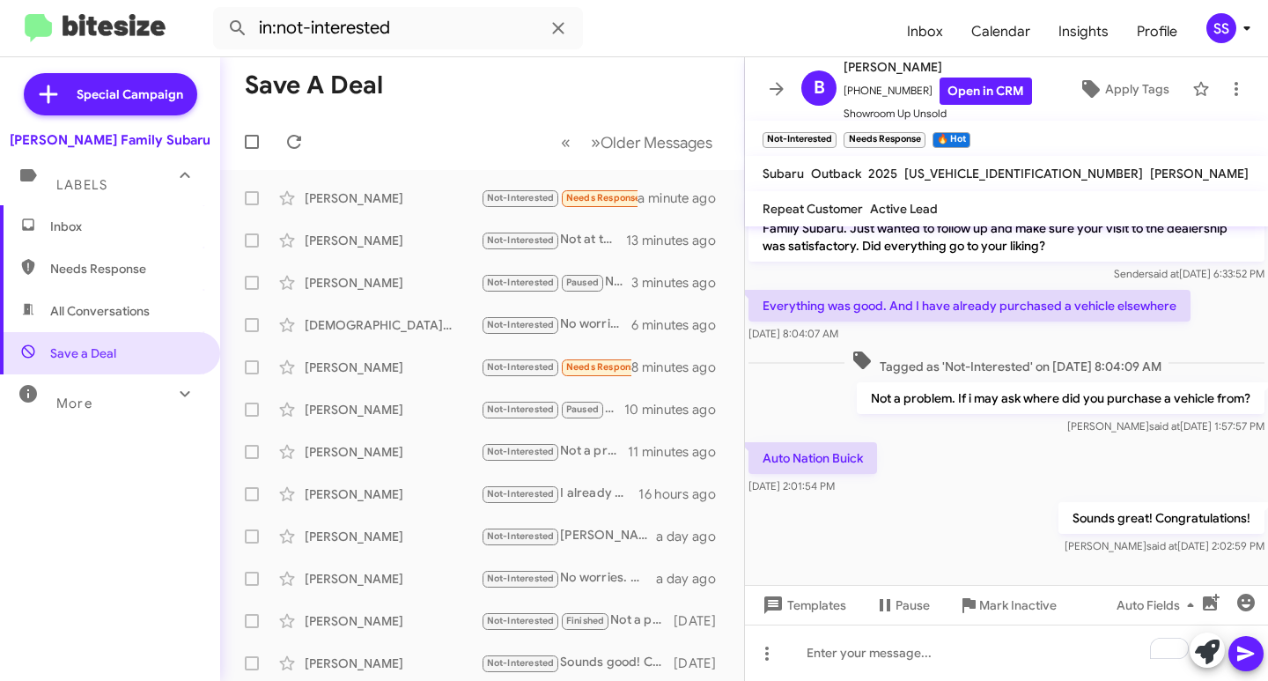
click at [151, 217] on span "Inbox" at bounding box center [110, 226] width 220 height 42
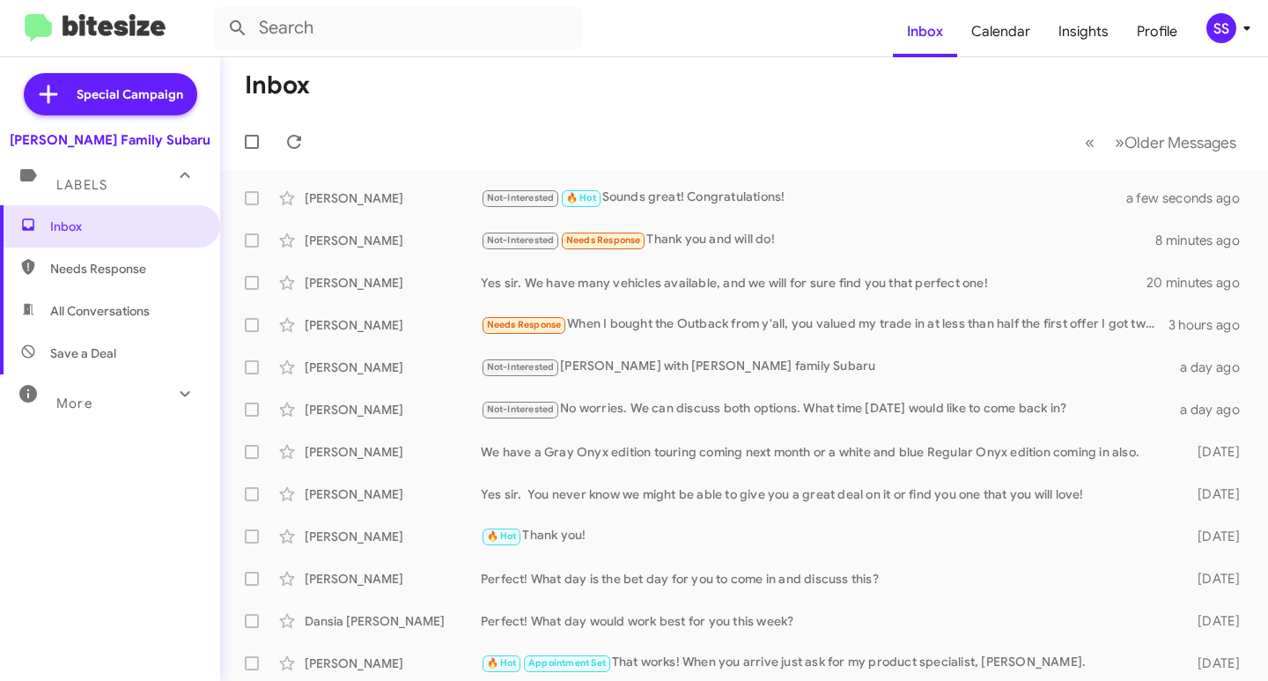
click at [73, 348] on span "Save a Deal" at bounding box center [83, 353] width 66 height 18
type input "in:not-interested"
